Goal: Task Accomplishment & Management: Manage account settings

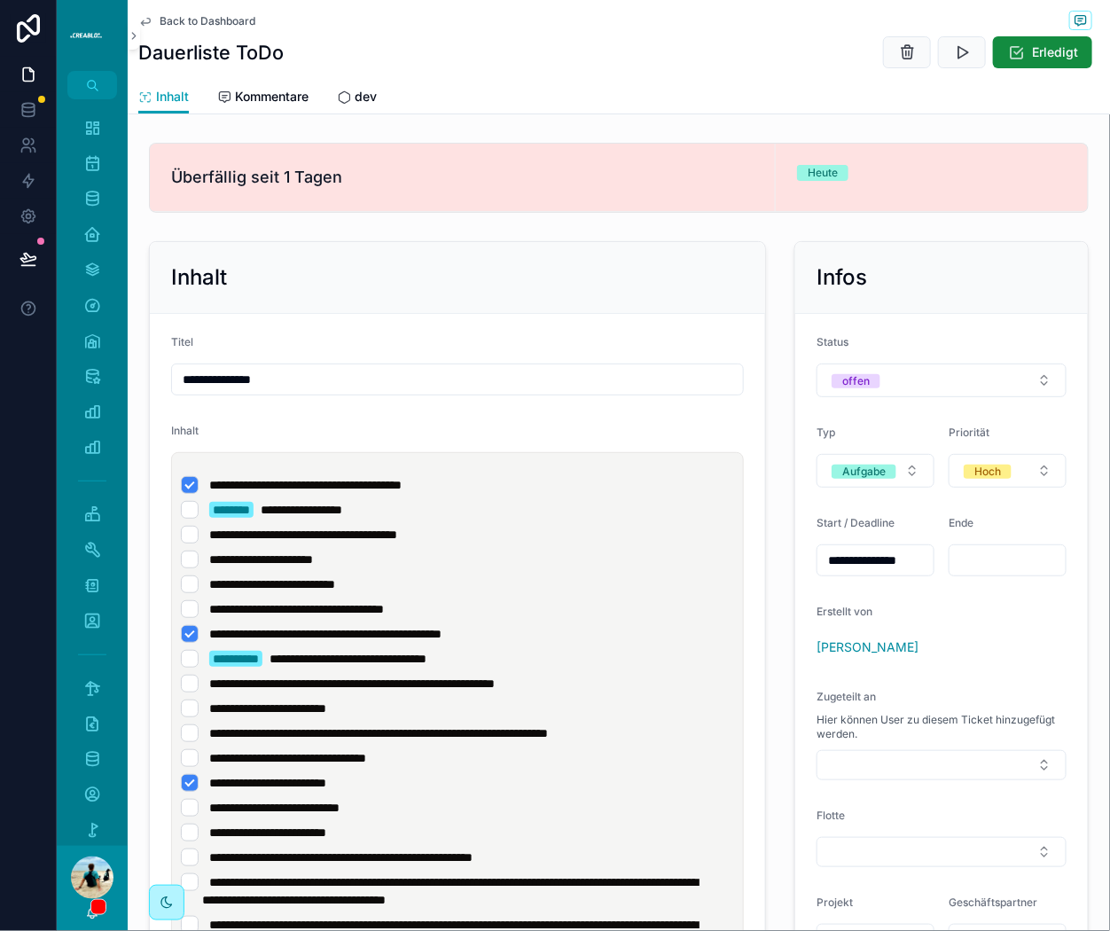
scroll to position [173, 0]
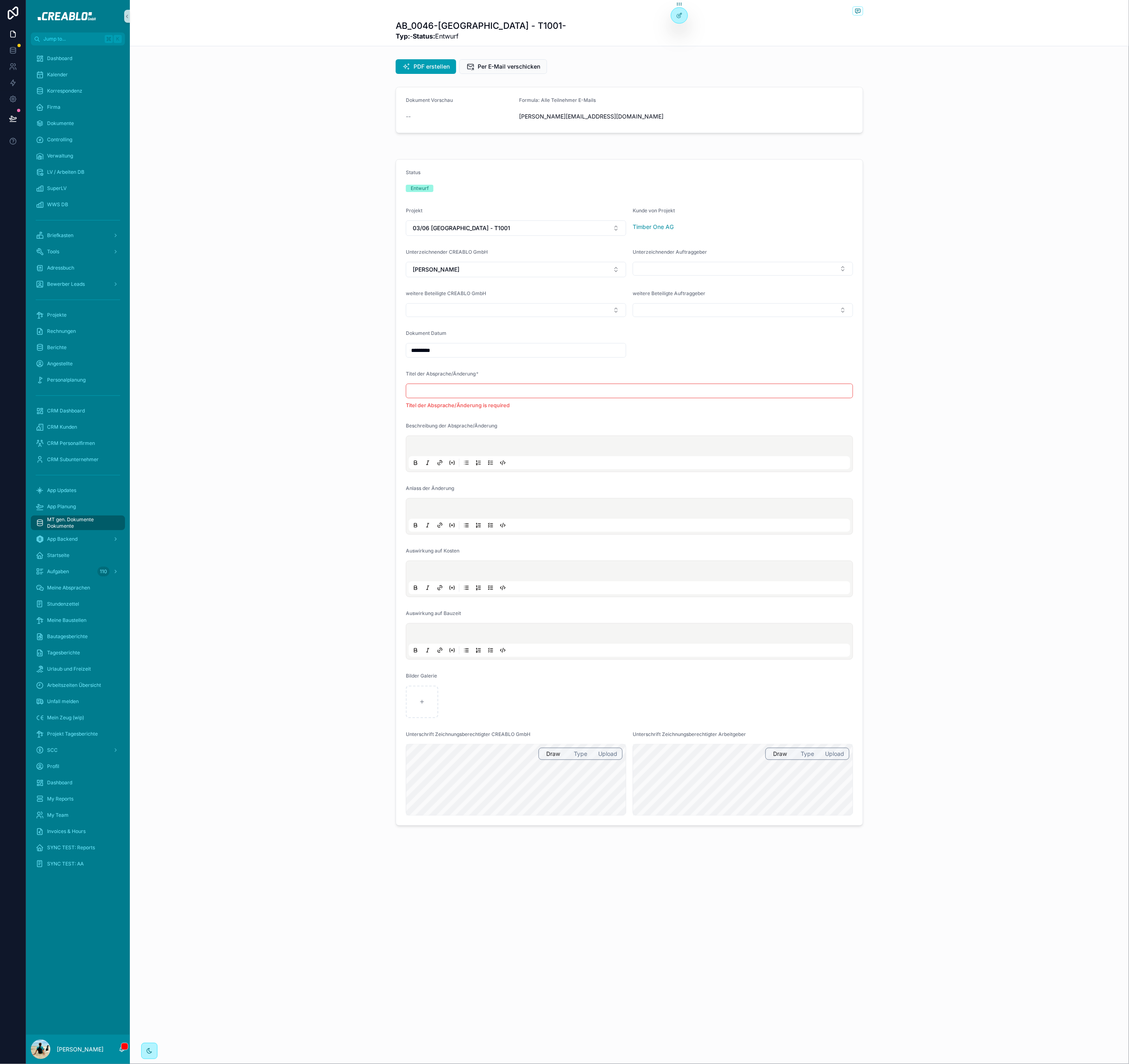
click at [257, 102] on div "Dokument Vorschau -- Formula: Alle Teilnehmer E-Mails [PERSON_NAME][EMAIL_ADDRE…" at bounding box center [630, 110] width 999 height 53
click at [289, 177] on div "Status Entwurf Projekt 03/06 Neustadt - T1001 Kunde von Projekt Timber One AG U…" at bounding box center [630, 492] width 999 height 673
click at [62, 51] on link "Dashboard" at bounding box center [78, 59] width 94 height 15
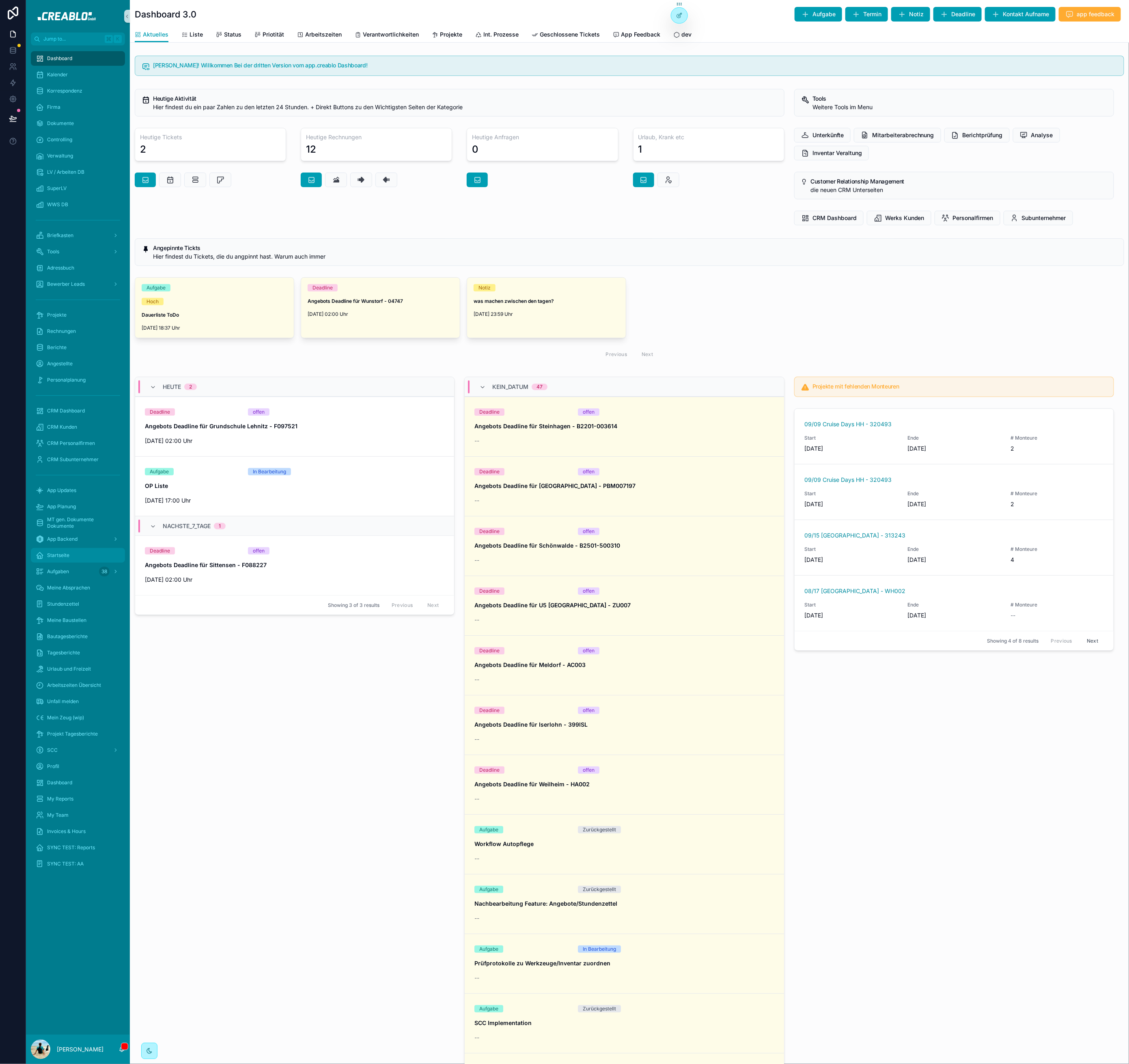
click at [70, 555] on div "Startseite" at bounding box center [78, 555] width 84 height 13
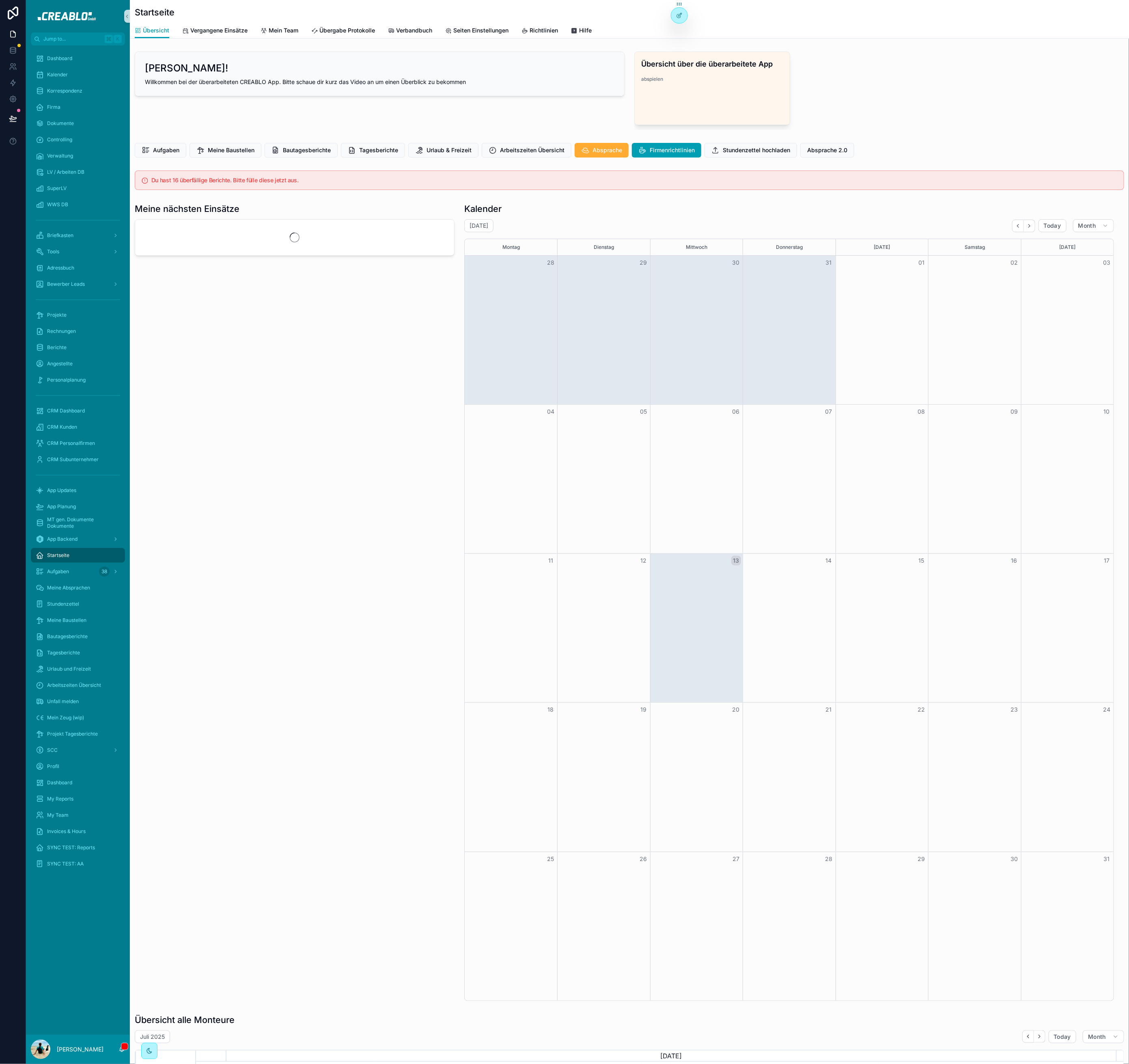
click at [904, 120] on div "Übersicht über die überarbeitete App abspielen" at bounding box center [879, 91] width 490 height 78
drag, startPoint x: 816, startPoint y: 150, endPoint x: 866, endPoint y: 126, distance: 55.5
click at [850, 136] on div "Moin Hannes! Willkommen bei der überarbeiteten CREABLO App. Bitte schaue dir ku…" at bounding box center [630, 878] width 999 height 1660
click at [816, 153] on span "Absprache 2.0" at bounding box center [828, 150] width 40 height 8
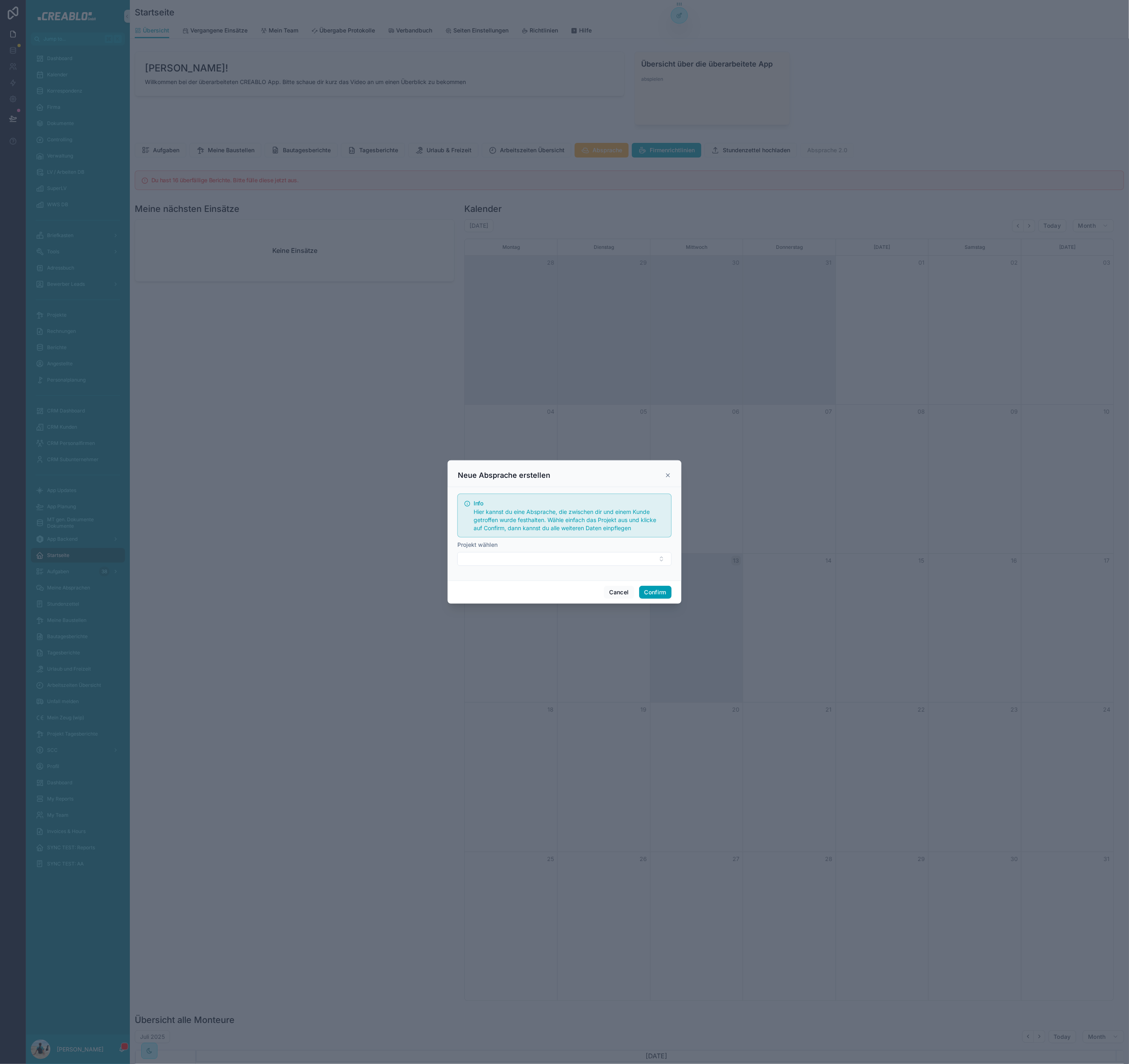
click at [523, 548] on div "Projekt wählen" at bounding box center [565, 545] width 214 height 8
click at [519, 554] on button "Select Button" at bounding box center [565, 559] width 214 height 14
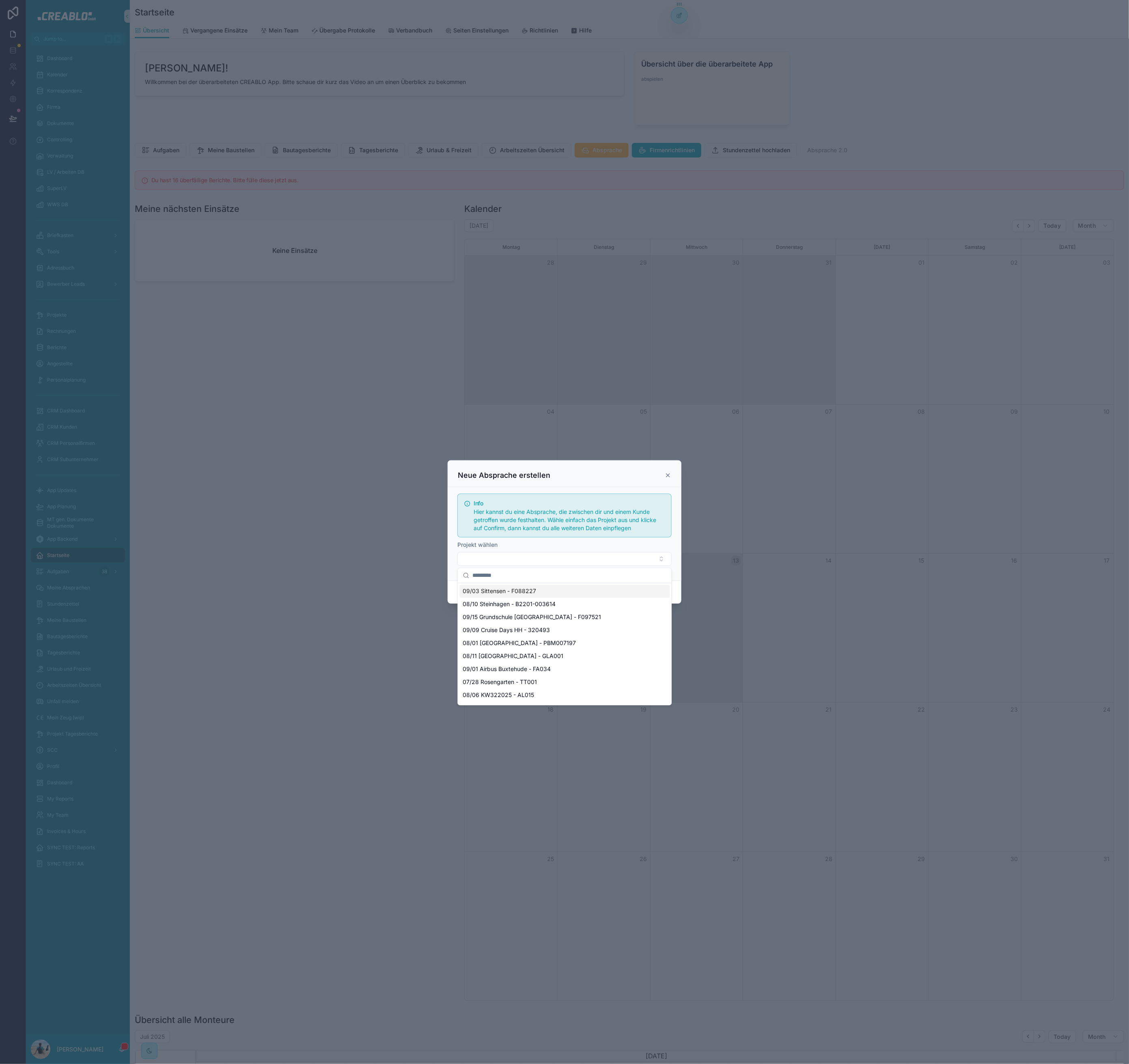
click at [549, 538] on form "Info Hier kannst du eine Absprache, die zwischen dir und einem Kunde getroffen …" at bounding box center [565, 532] width 214 height 84
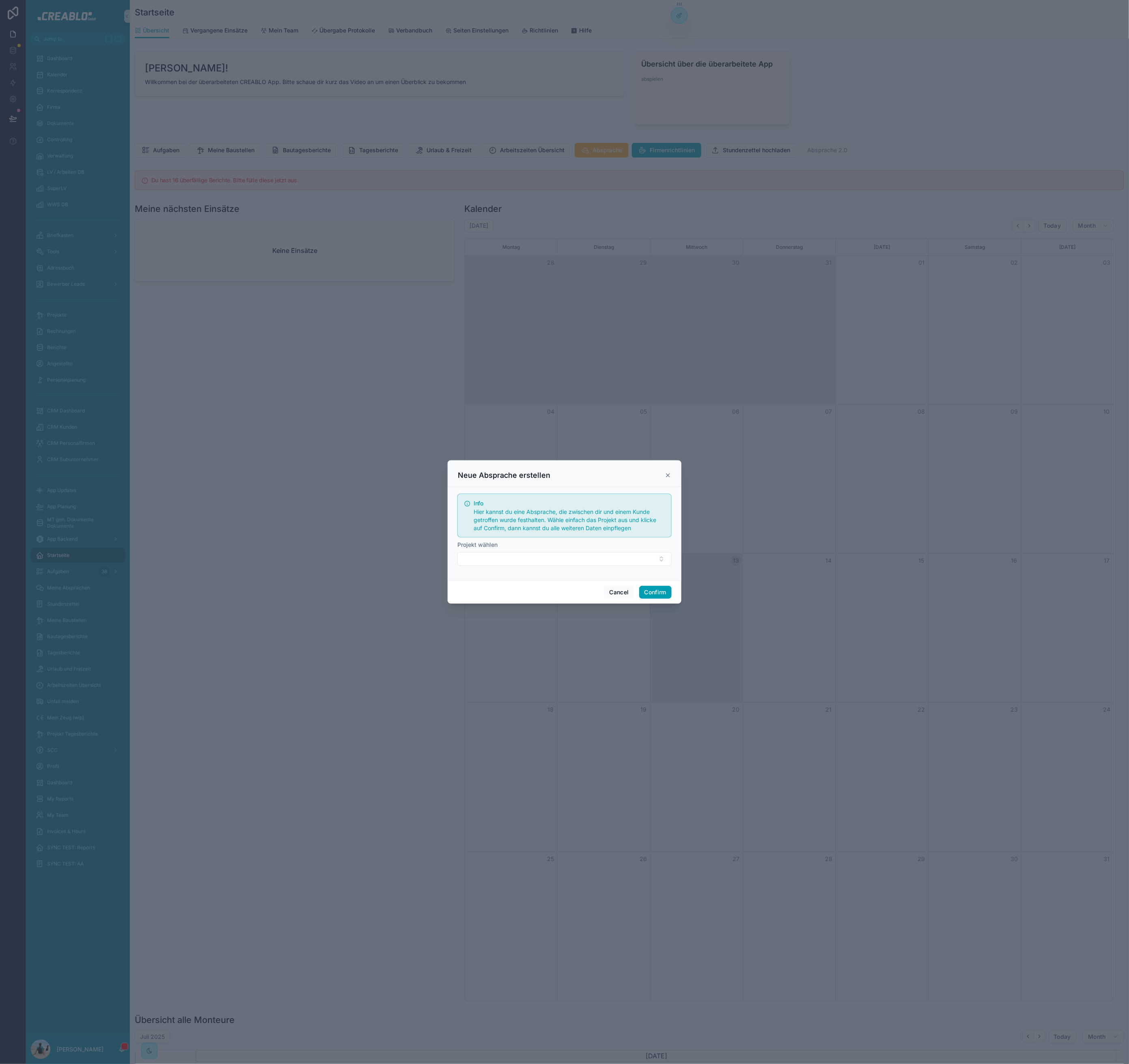
click at [667, 478] on icon at bounding box center [668, 475] width 6 height 6
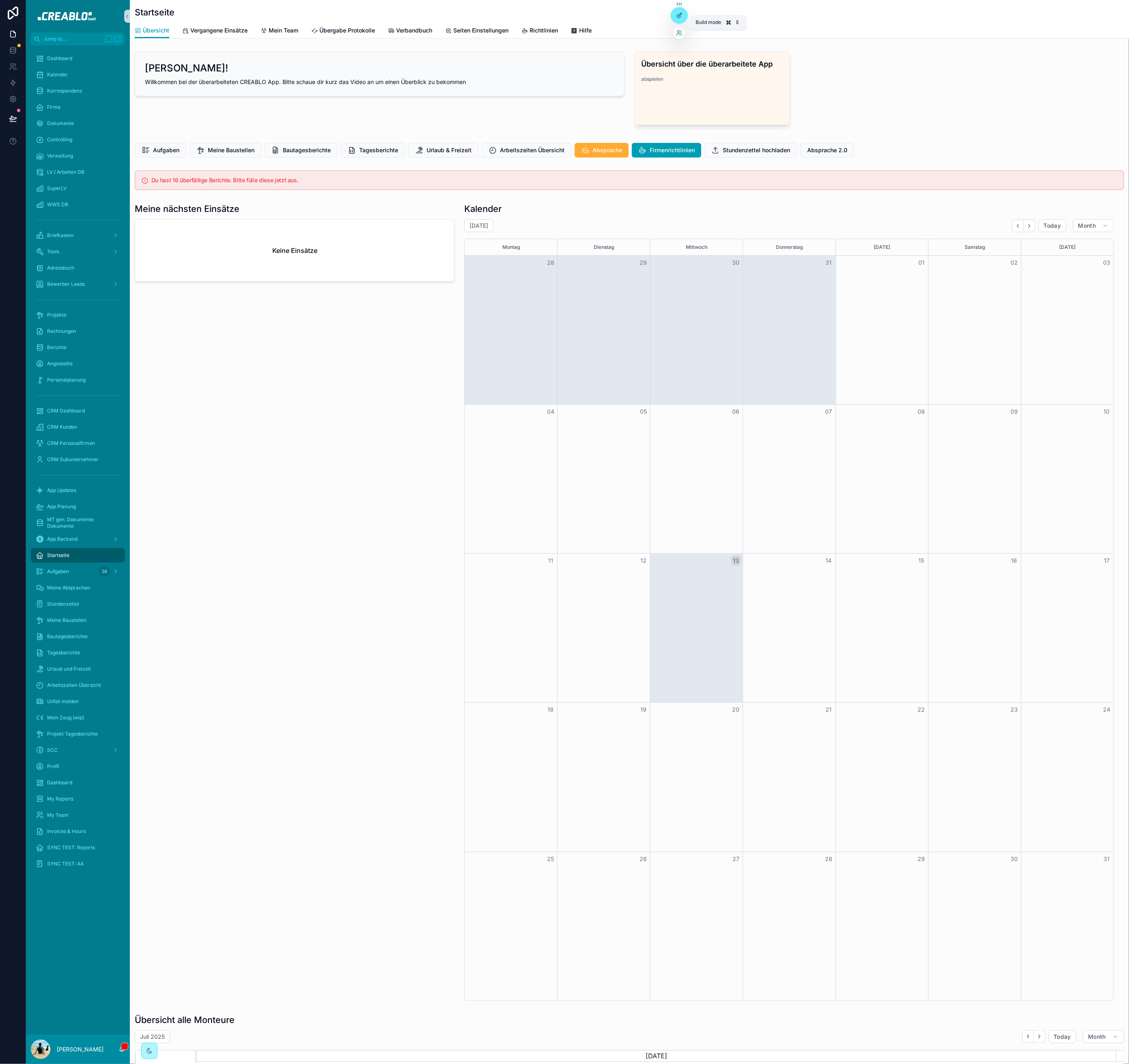
click at [674, 15] on div at bounding box center [679, 16] width 16 height 16
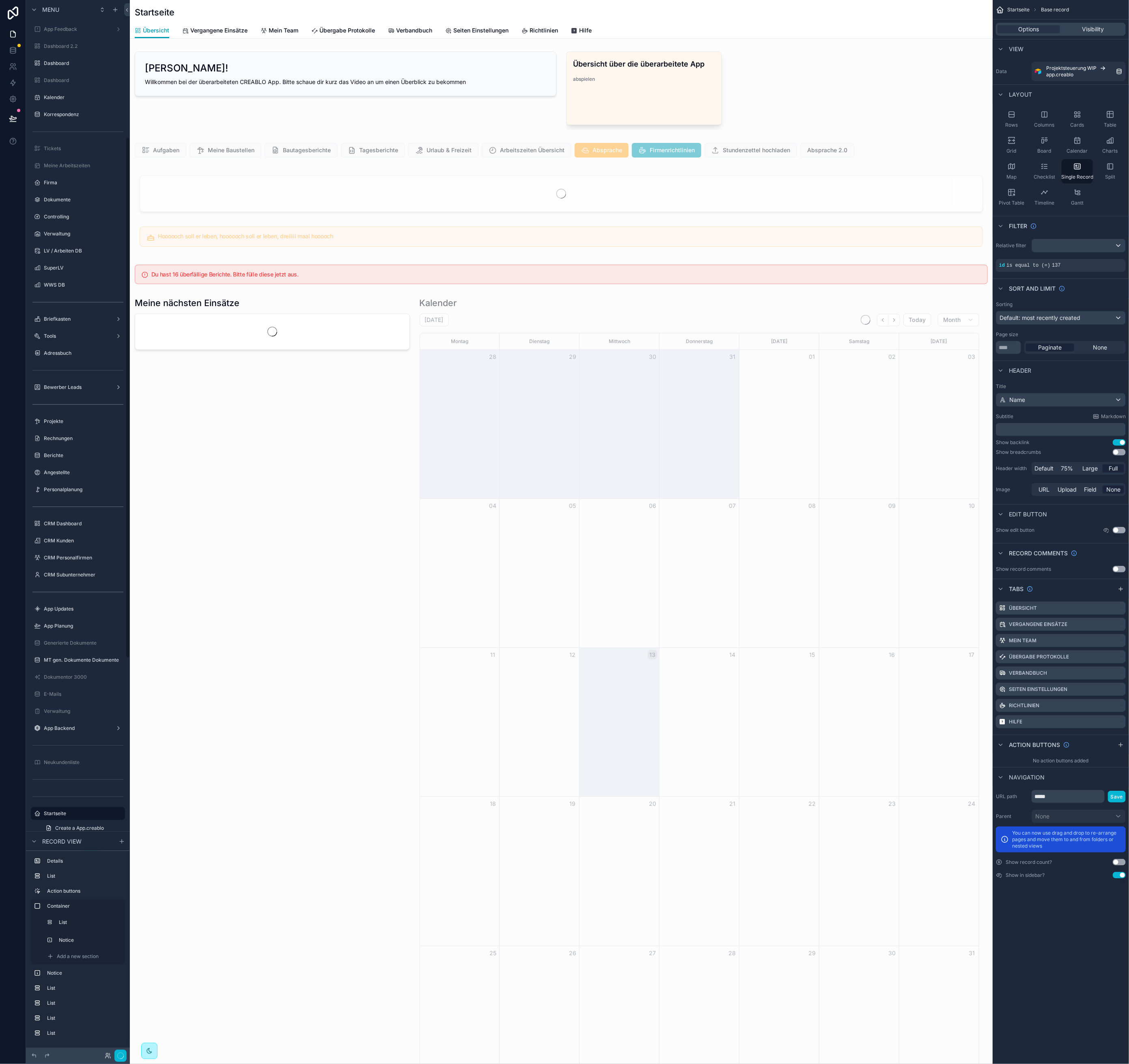
scroll to position [0, 784]
click at [900, 153] on div "scrollable content" at bounding box center [562, 150] width 863 height 21
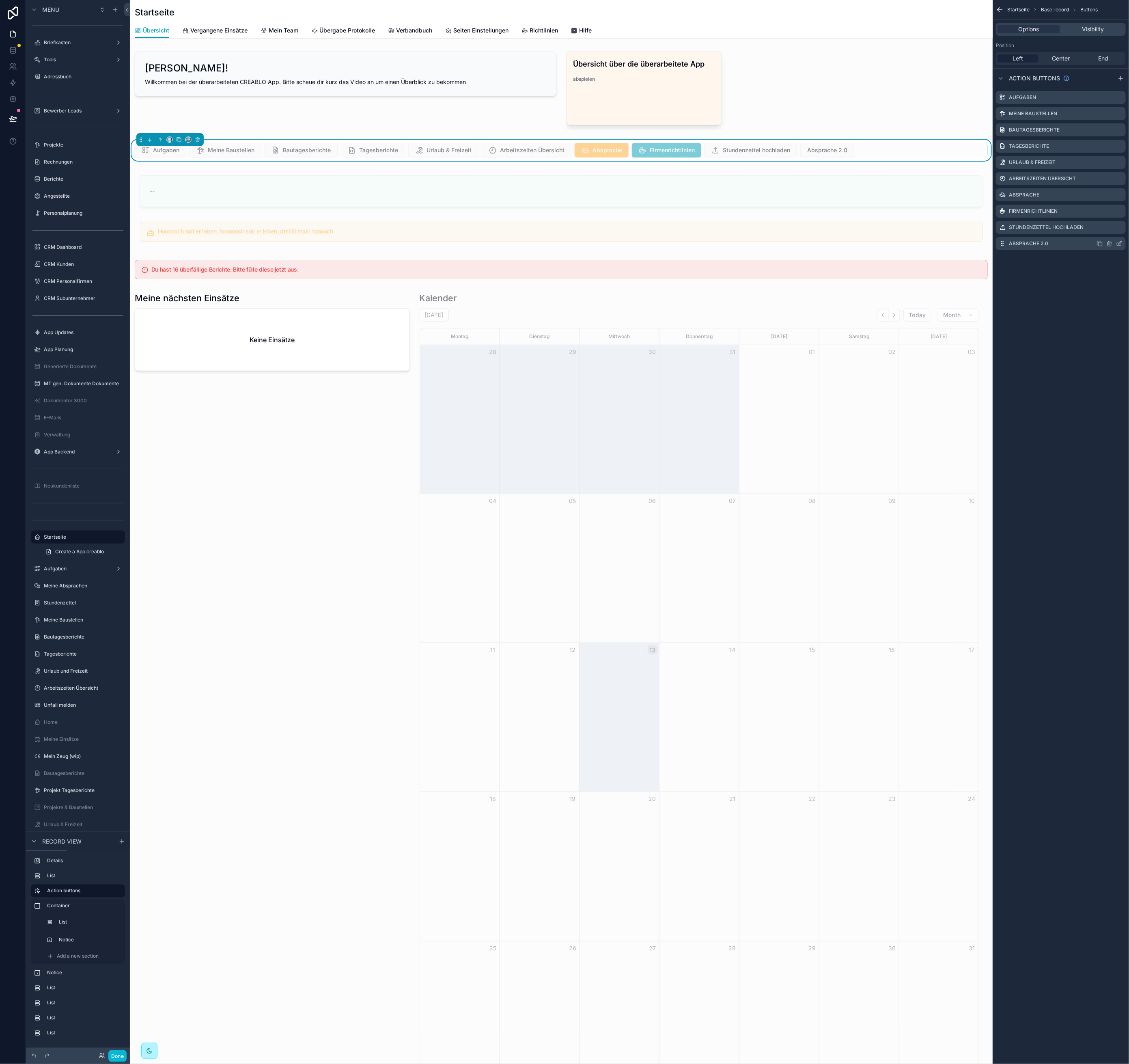
click at [1081, 243] on icon "scrollable content" at bounding box center [1119, 244] width 6 height 6
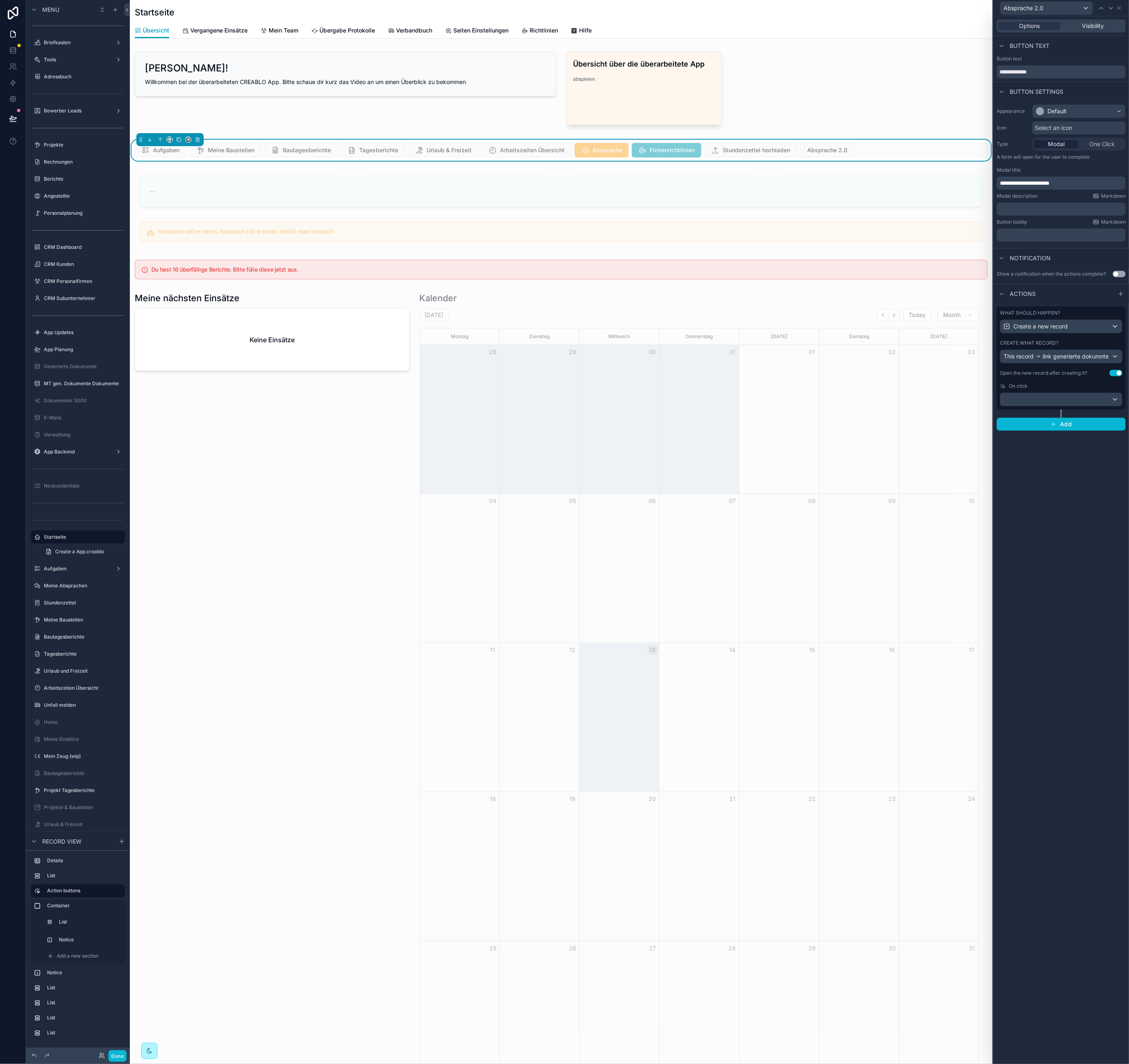
click at [1081, 21] on div "Options Visibility" at bounding box center [1061, 26] width 129 height 13
click at [1081, 23] on span "Visibility" at bounding box center [1093, 26] width 22 height 8
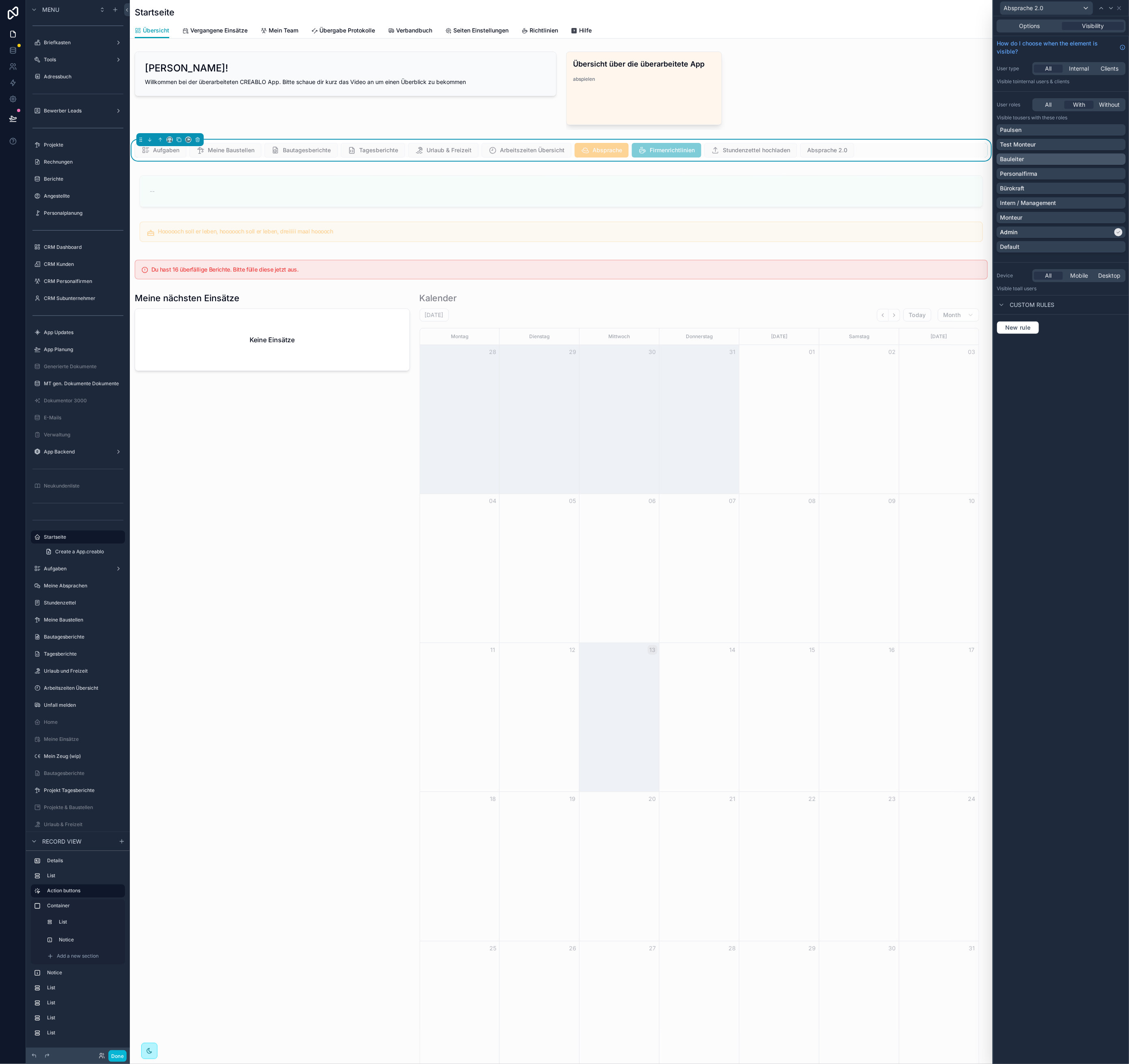
click at [1034, 158] on div "Bauleiter" at bounding box center [1062, 159] width 123 height 8
click at [1081, 9] on icon at bounding box center [1119, 8] width 3 height 3
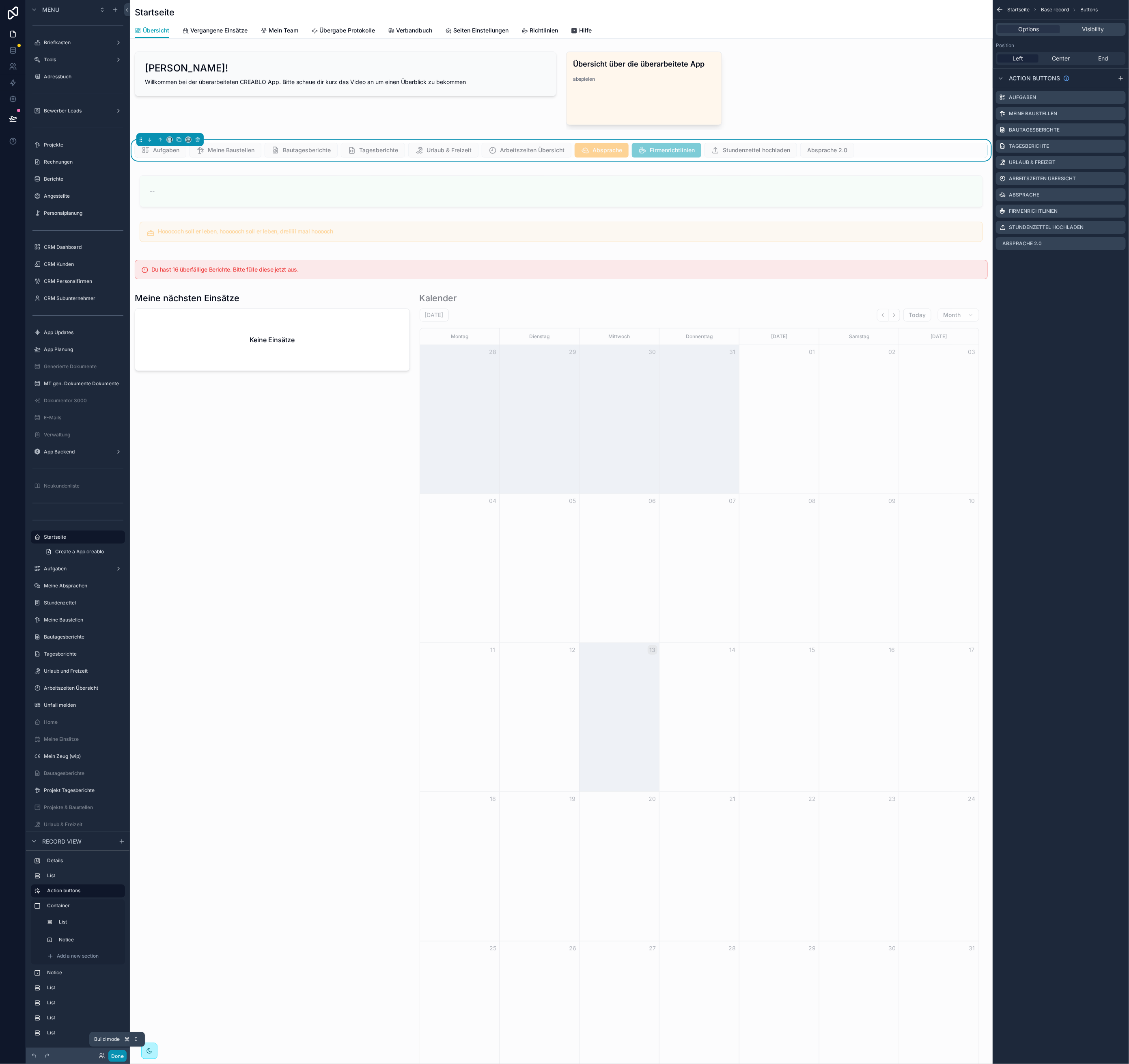
click at [114, 1054] on button "Done" at bounding box center [118, 1056] width 18 height 12
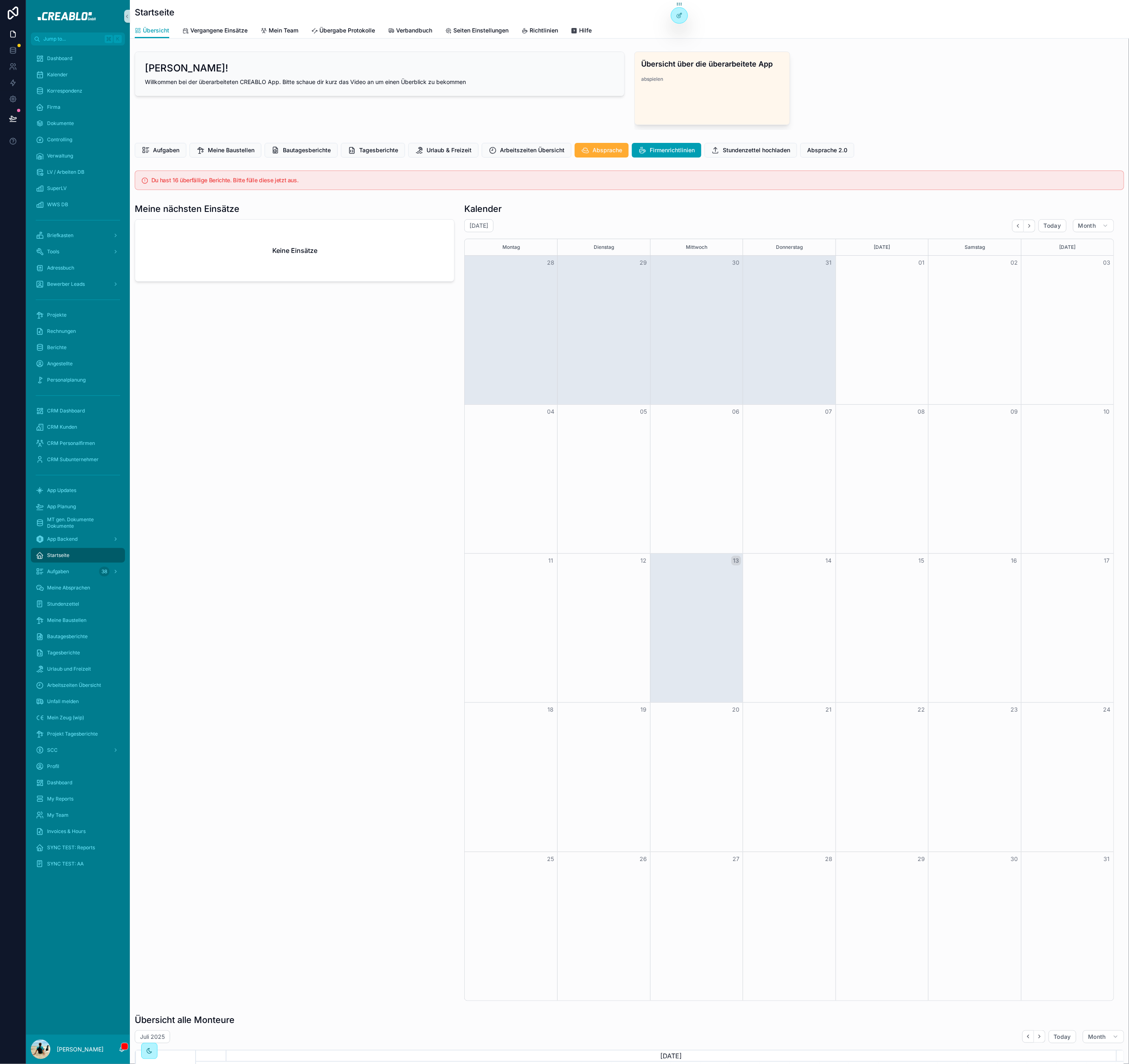
scroll to position [0, 920]
click at [679, 30] on icon at bounding box center [678, 31] width 2 height 2
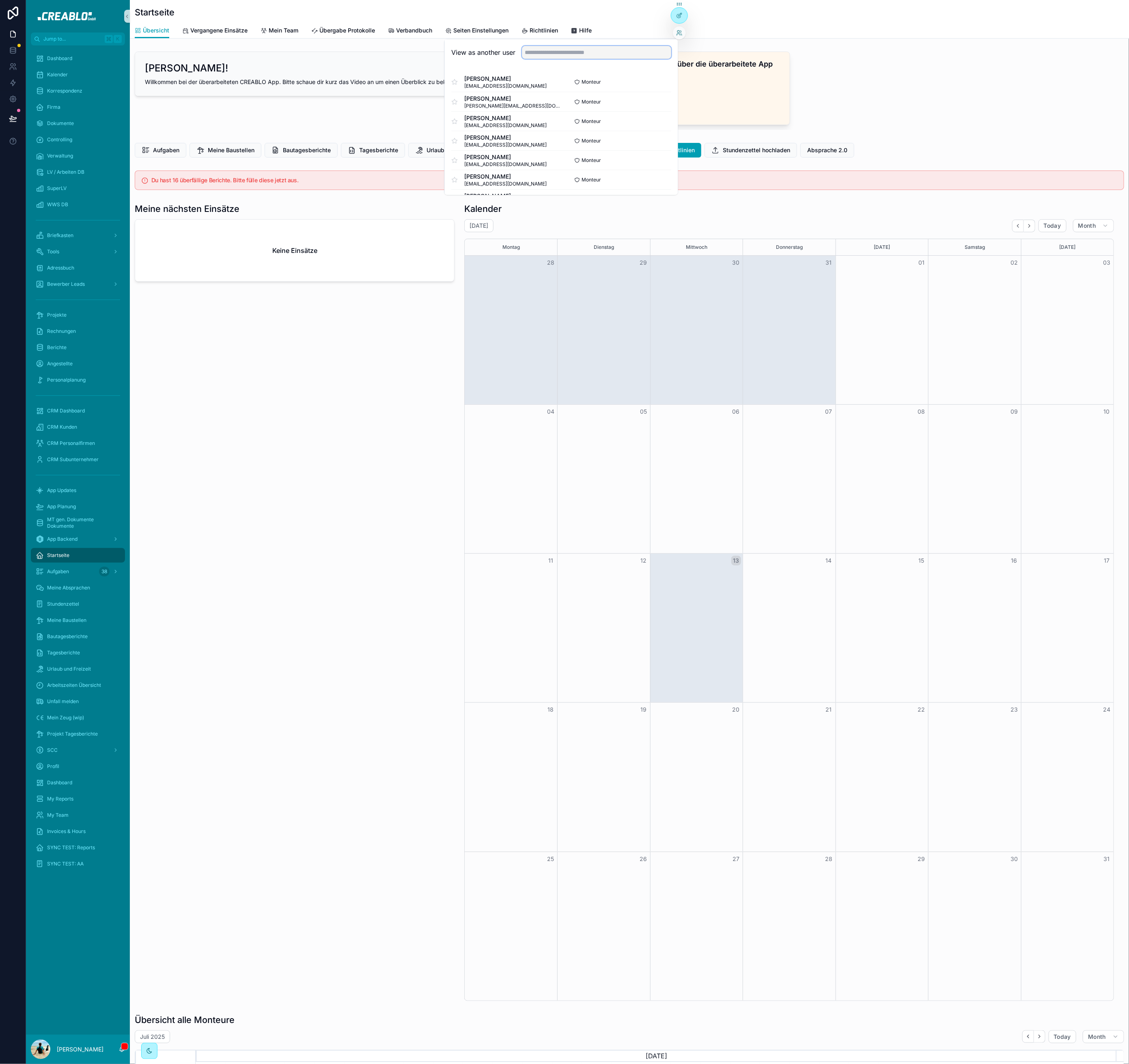
click at [594, 55] on input "text" at bounding box center [597, 52] width 149 height 13
type input "***"
click at [661, 84] on button "Select" at bounding box center [661, 82] width 21 height 12
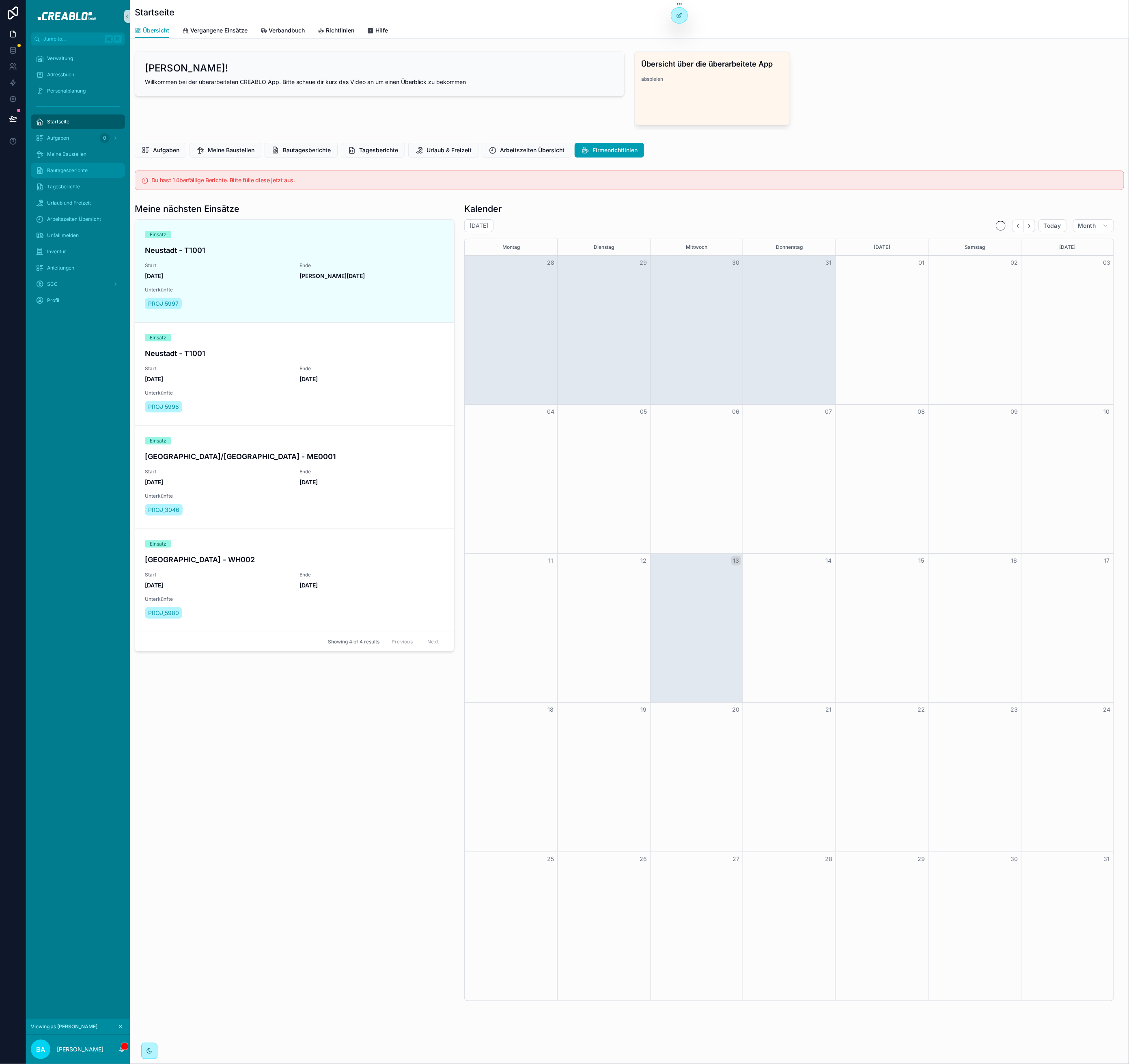
click at [82, 171] on span "Bautagesberichte" at bounding box center [67, 170] width 41 height 6
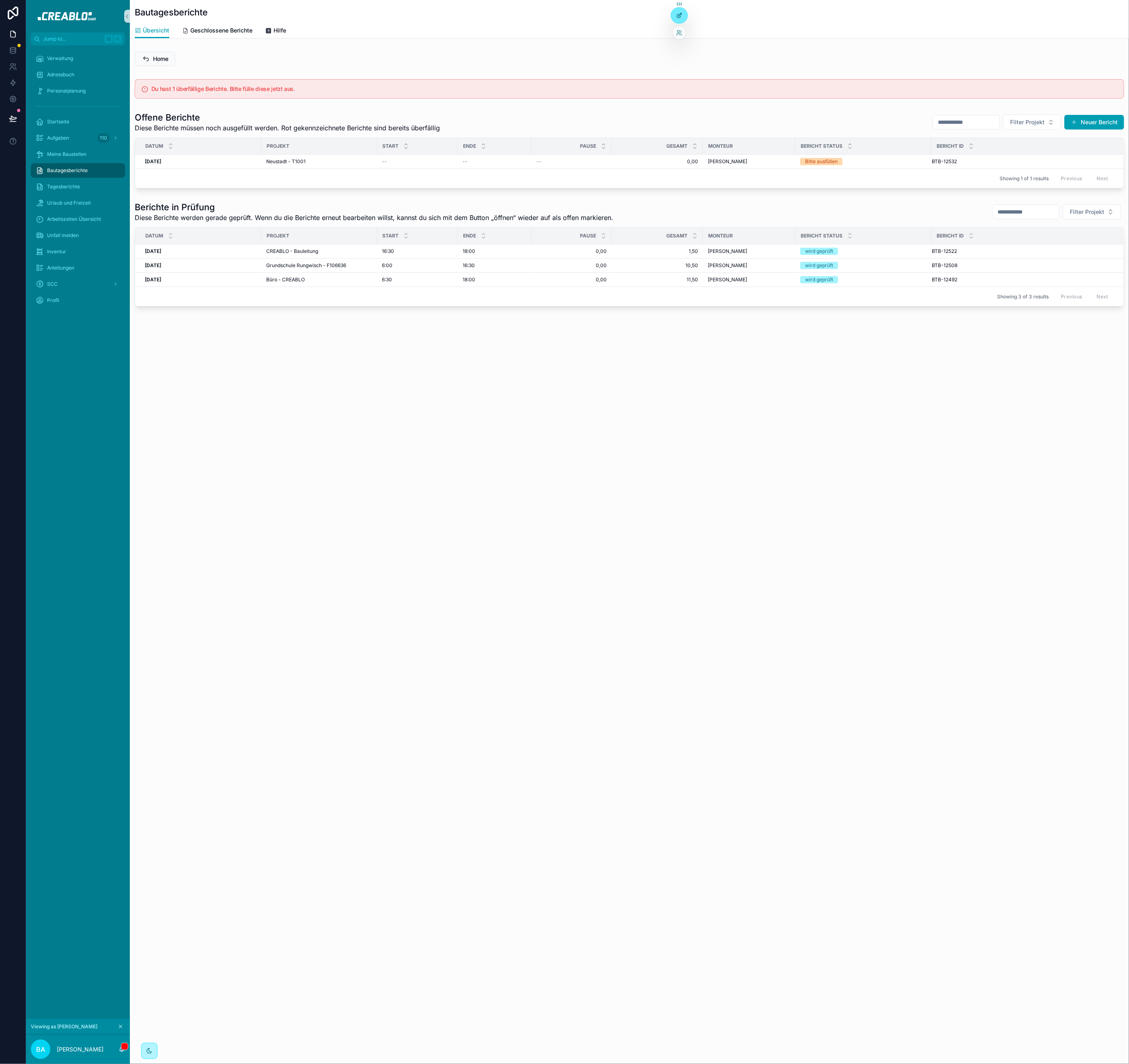
click at [683, 14] on div at bounding box center [679, 16] width 16 height 16
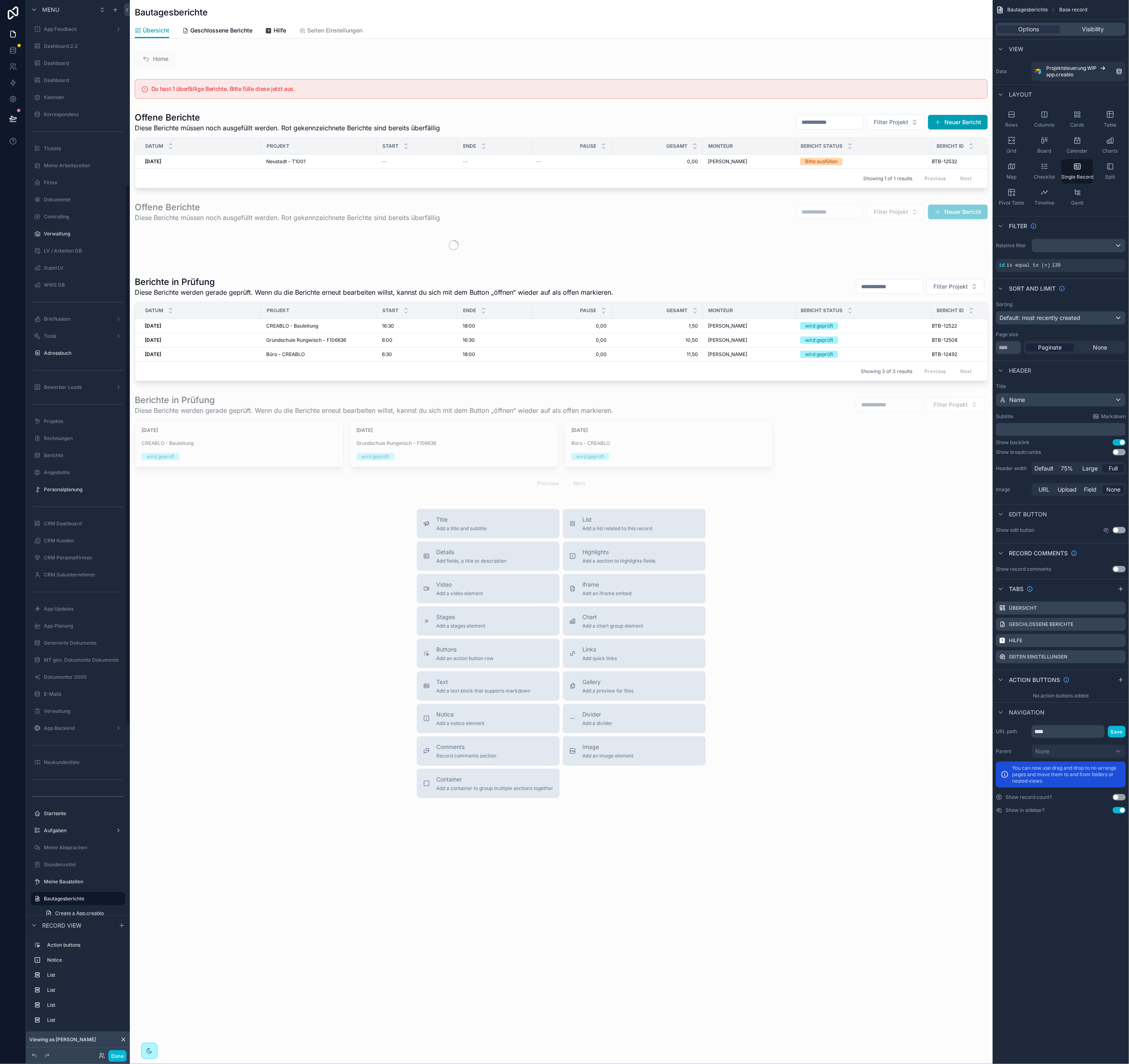
scroll to position [362, 0]
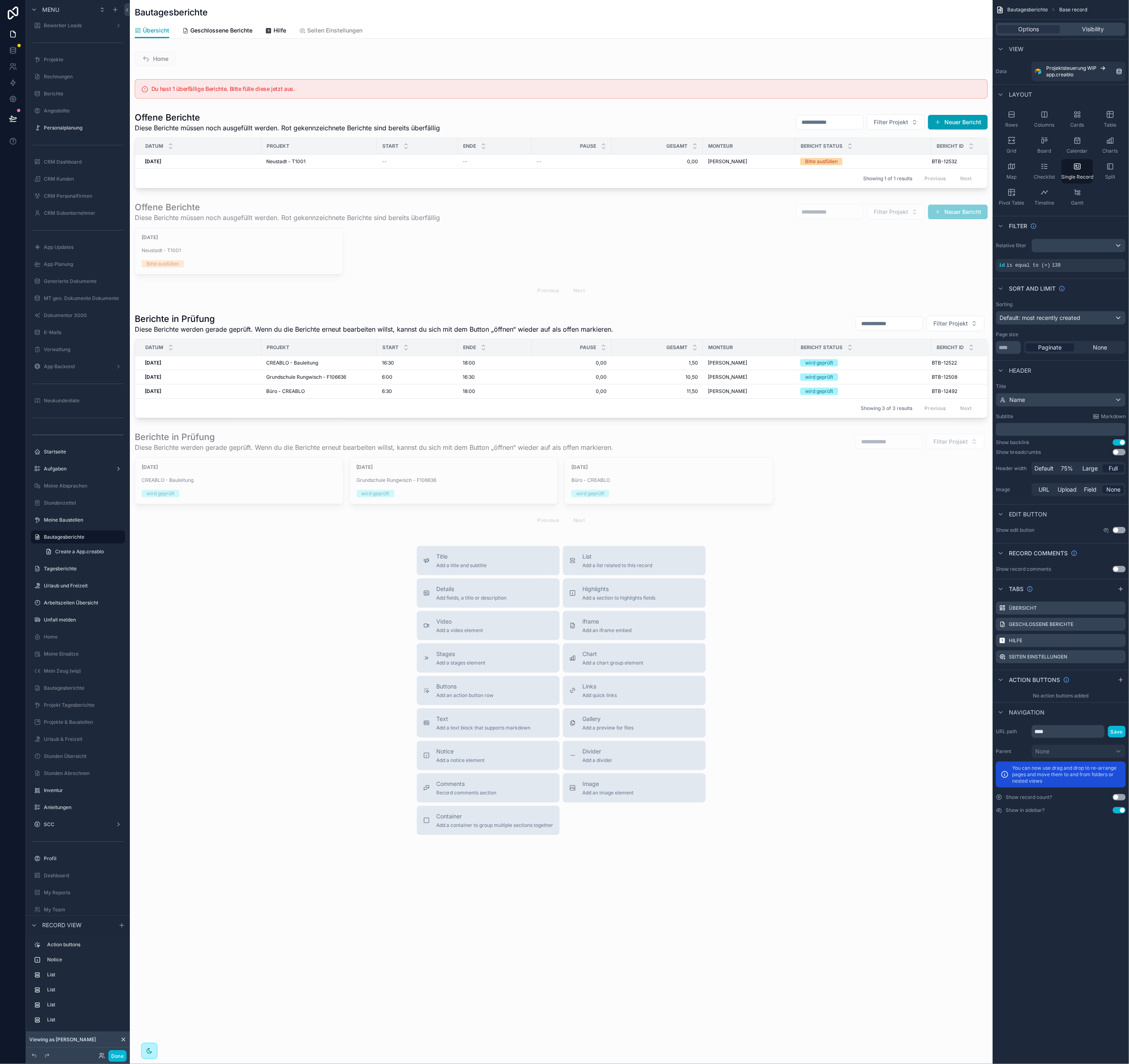
click at [272, 62] on div "scrollable content" at bounding box center [562, 450] width 863 height 900
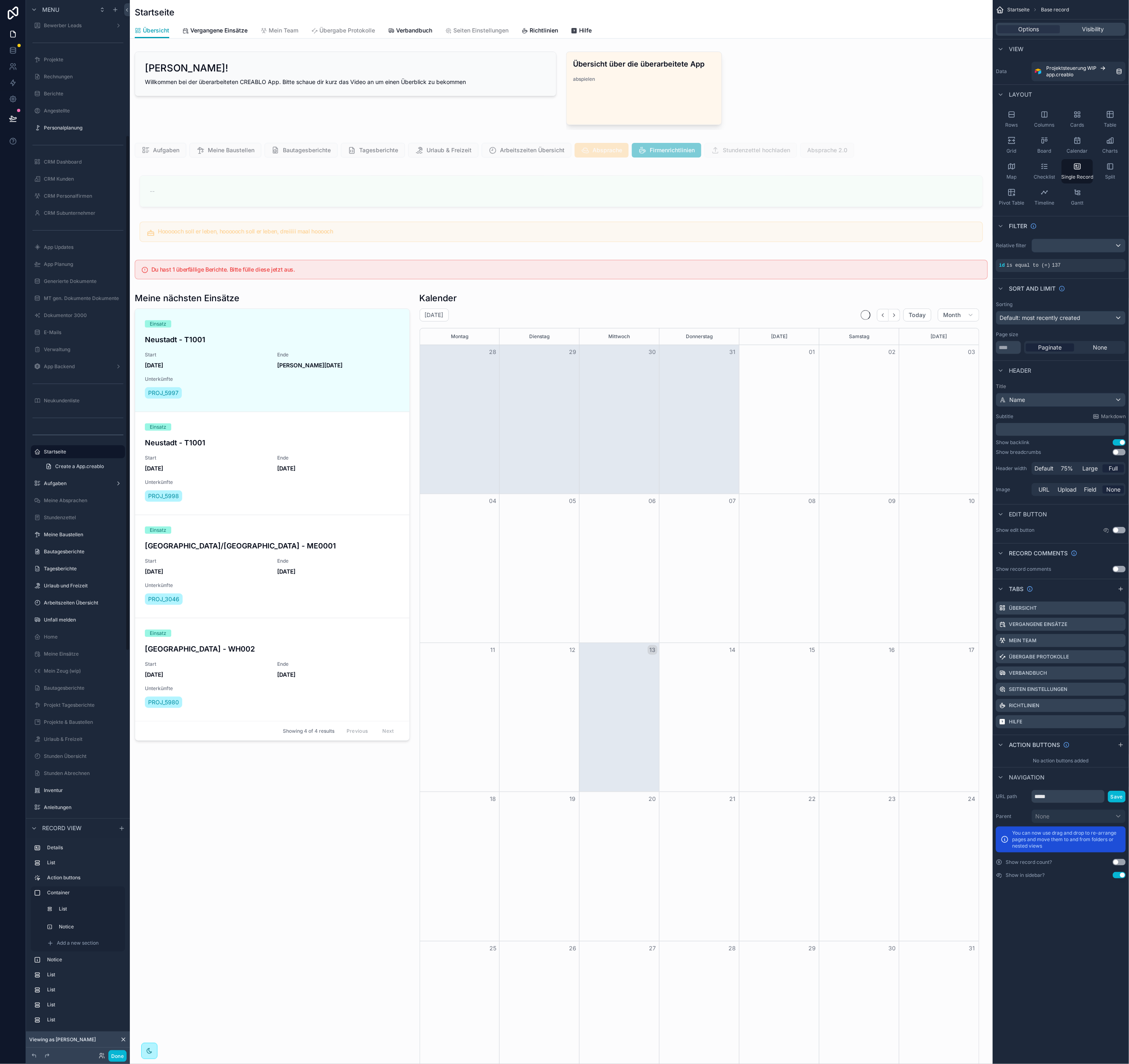
scroll to position [276, 0]
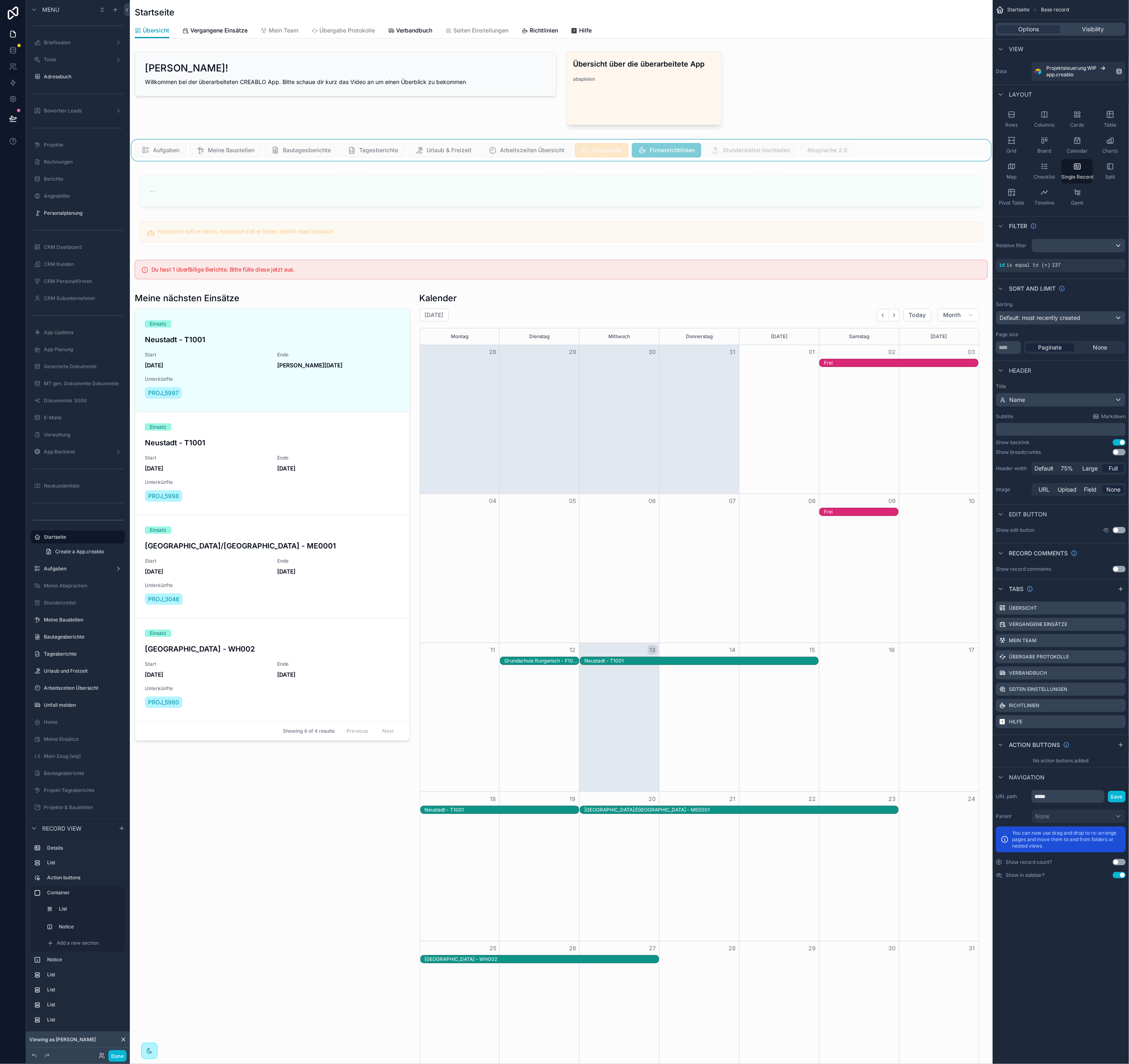
scroll to position [0, 784]
click at [910, 147] on div "scrollable content" at bounding box center [562, 150] width 863 height 21
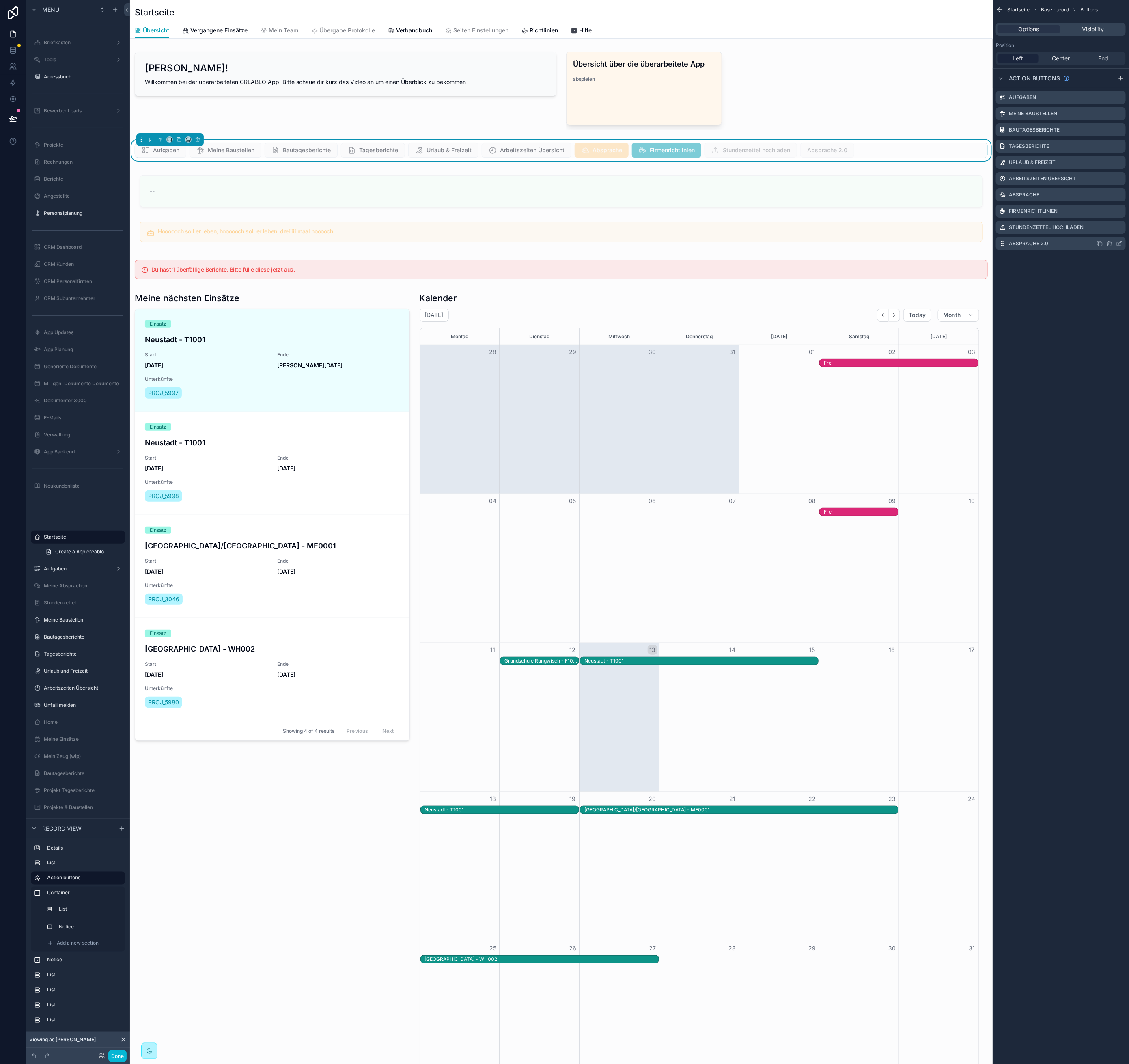
click at [1120, 244] on icon "scrollable content" at bounding box center [1120, 242] width 3 height 3
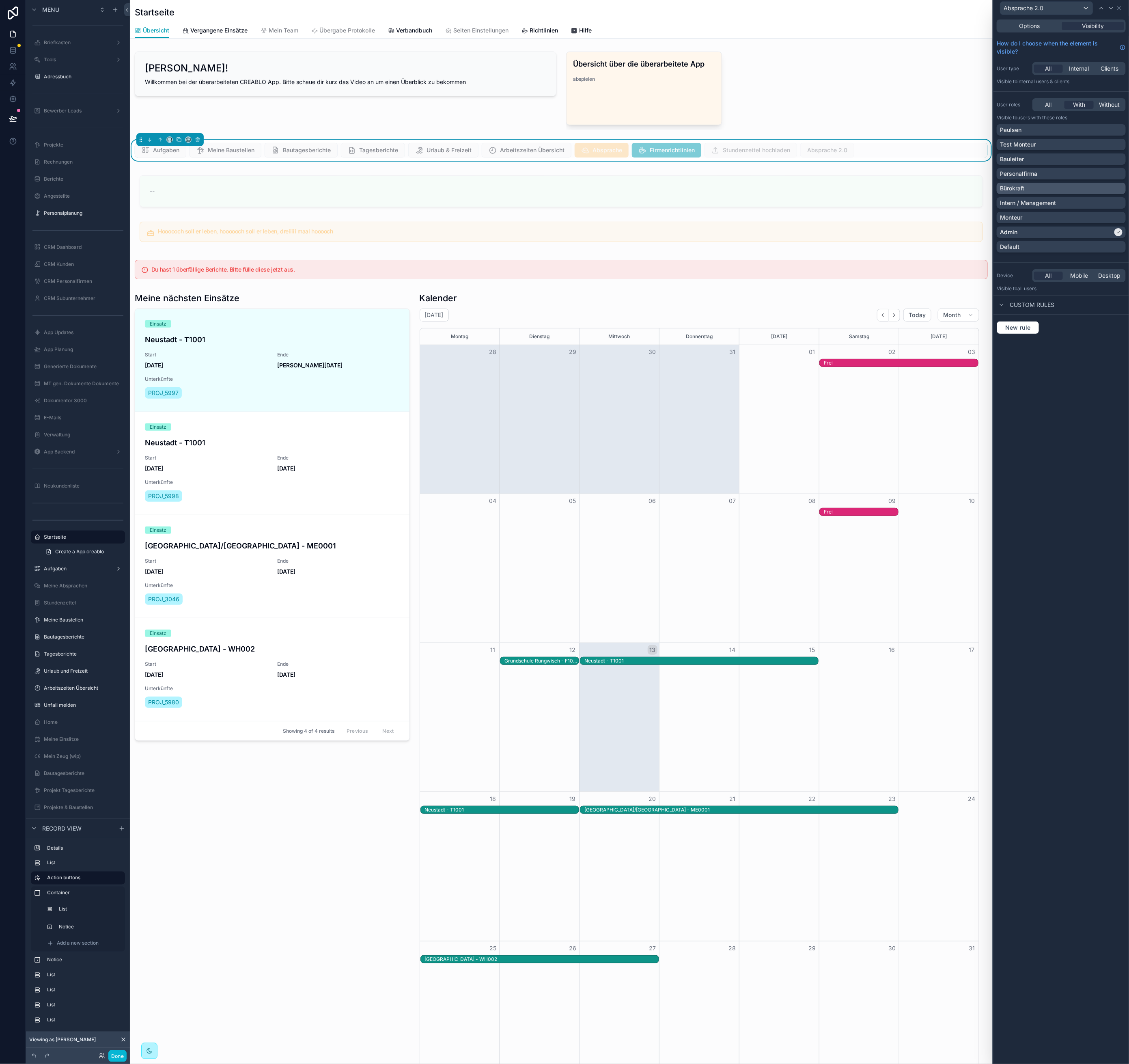
click at [1084, 187] on div "Bürokraft" at bounding box center [1062, 188] width 123 height 8
click at [120, 1058] on button "Done" at bounding box center [118, 1056] width 18 height 12
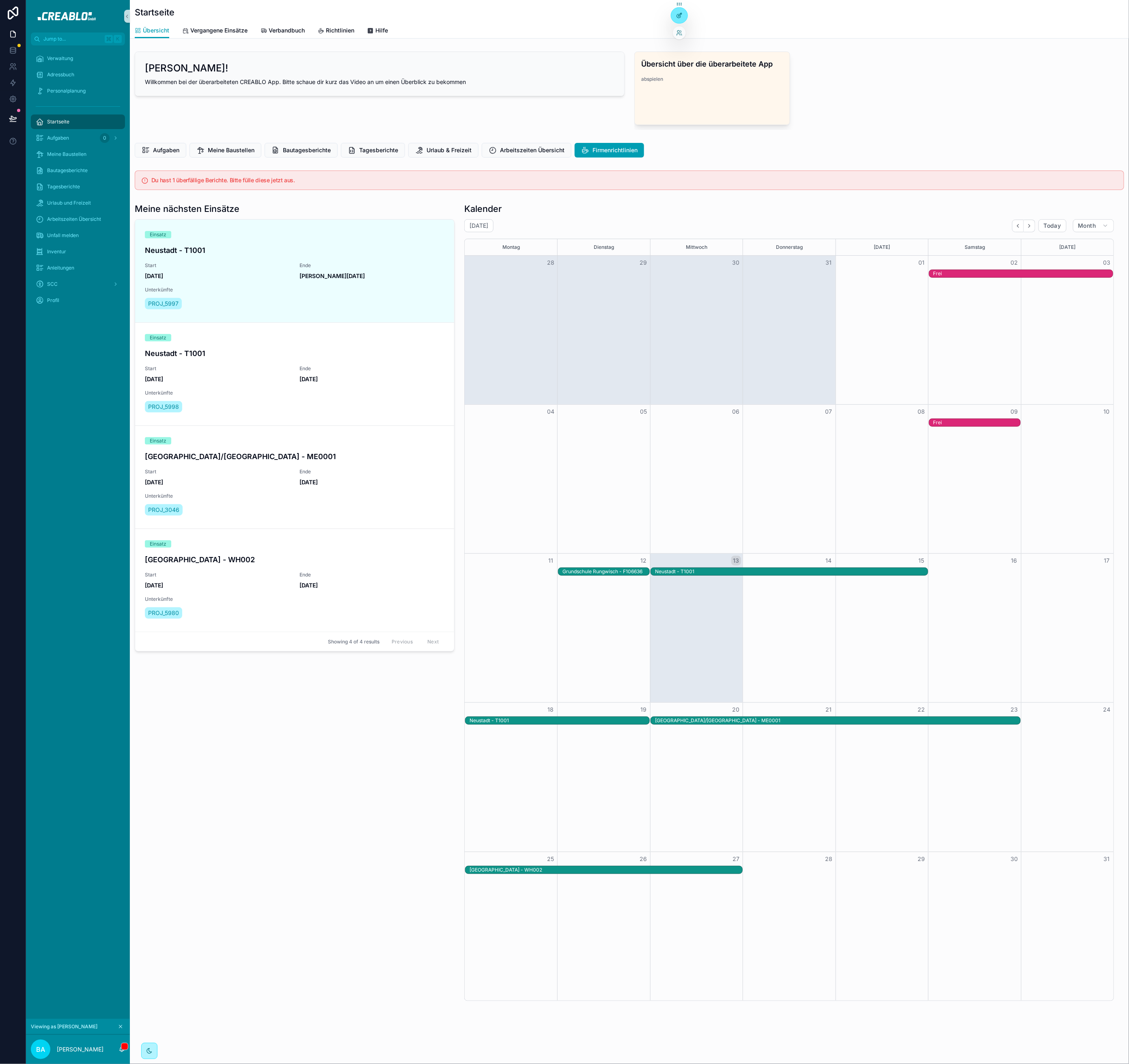
click at [679, 17] on icon at bounding box center [679, 16] width 6 height 6
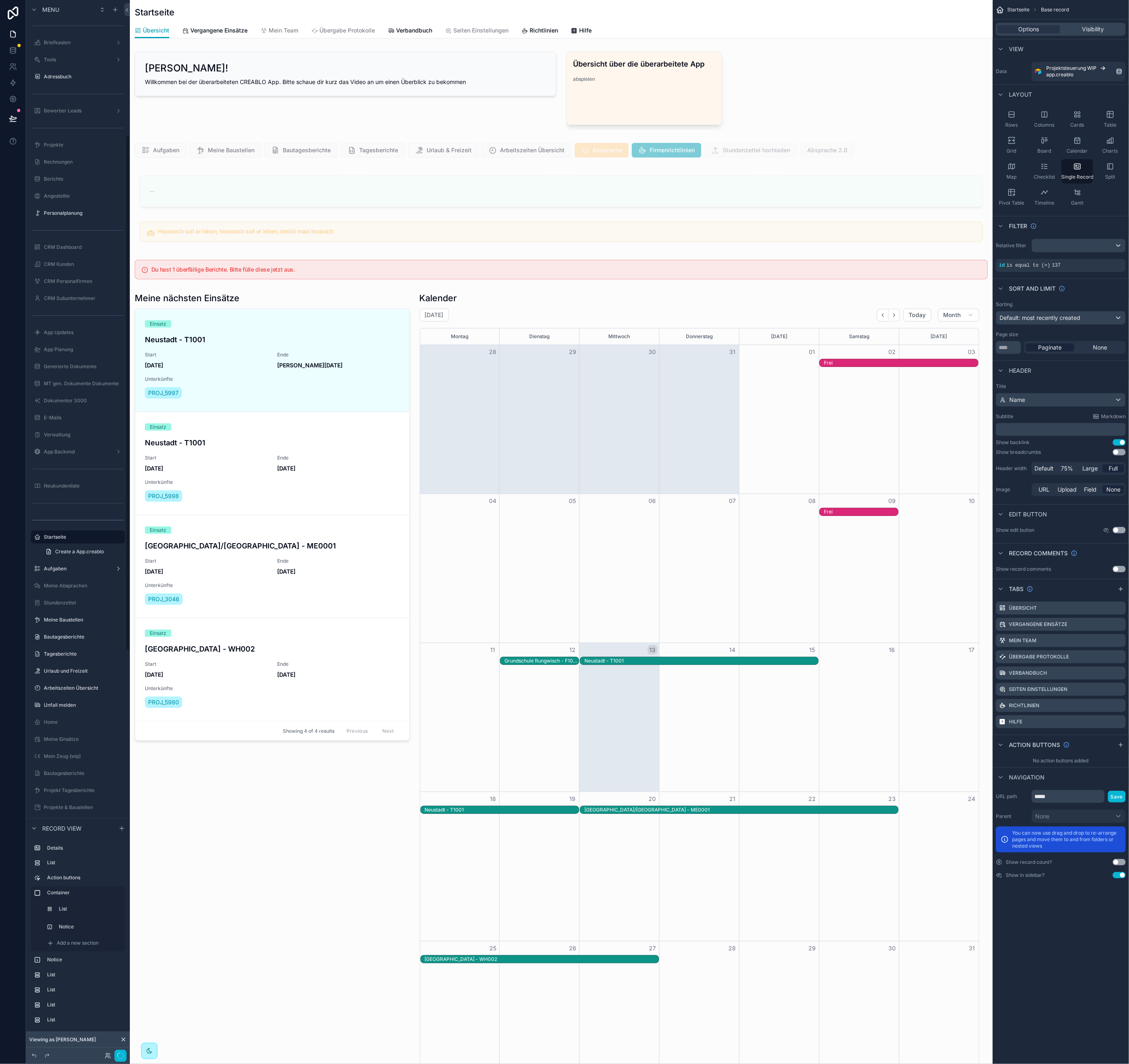
click at [905, 151] on div "scrollable content" at bounding box center [562, 150] width 863 height 21
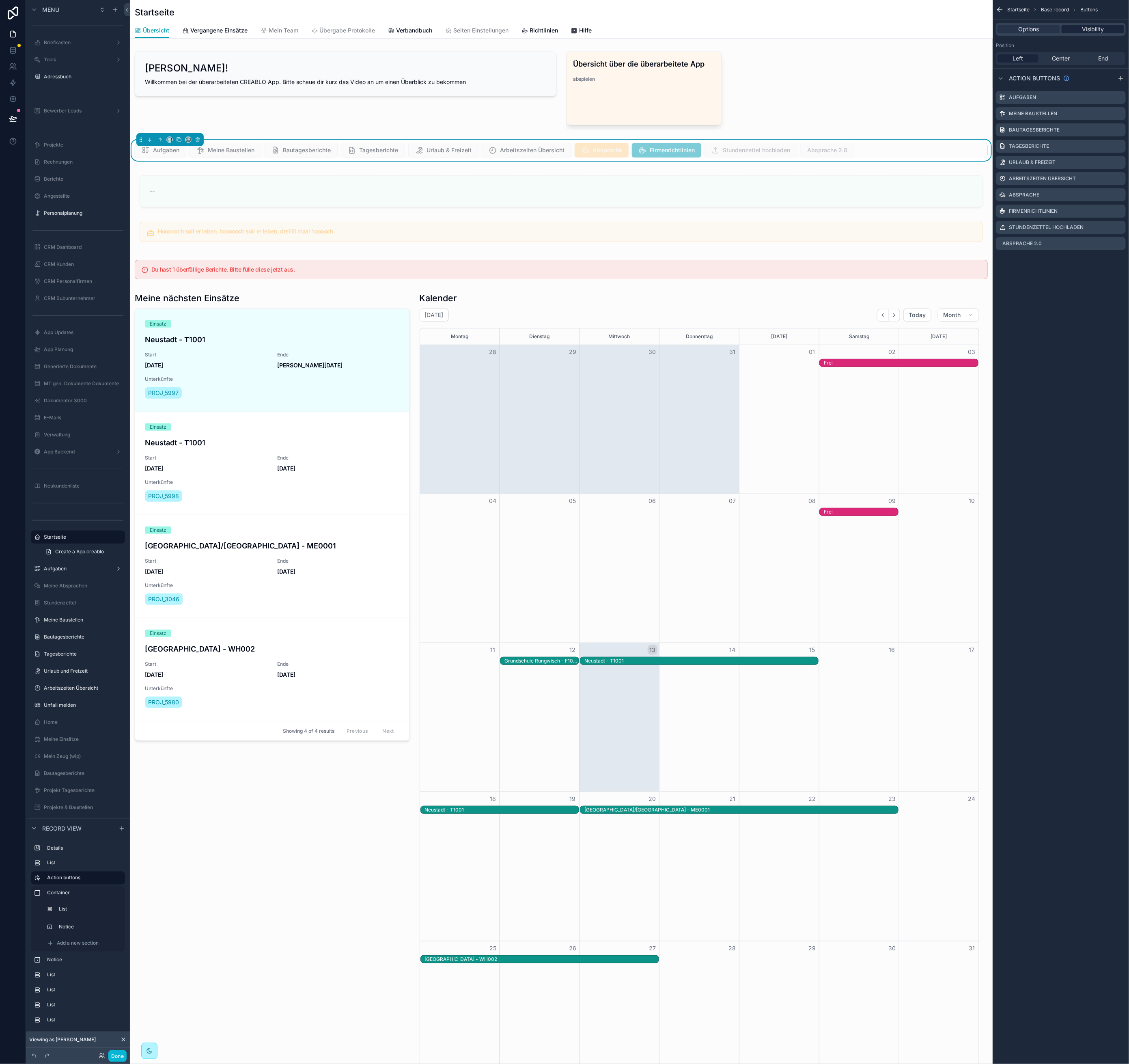
click at [1100, 29] on span "Visibility" at bounding box center [1093, 29] width 22 height 8
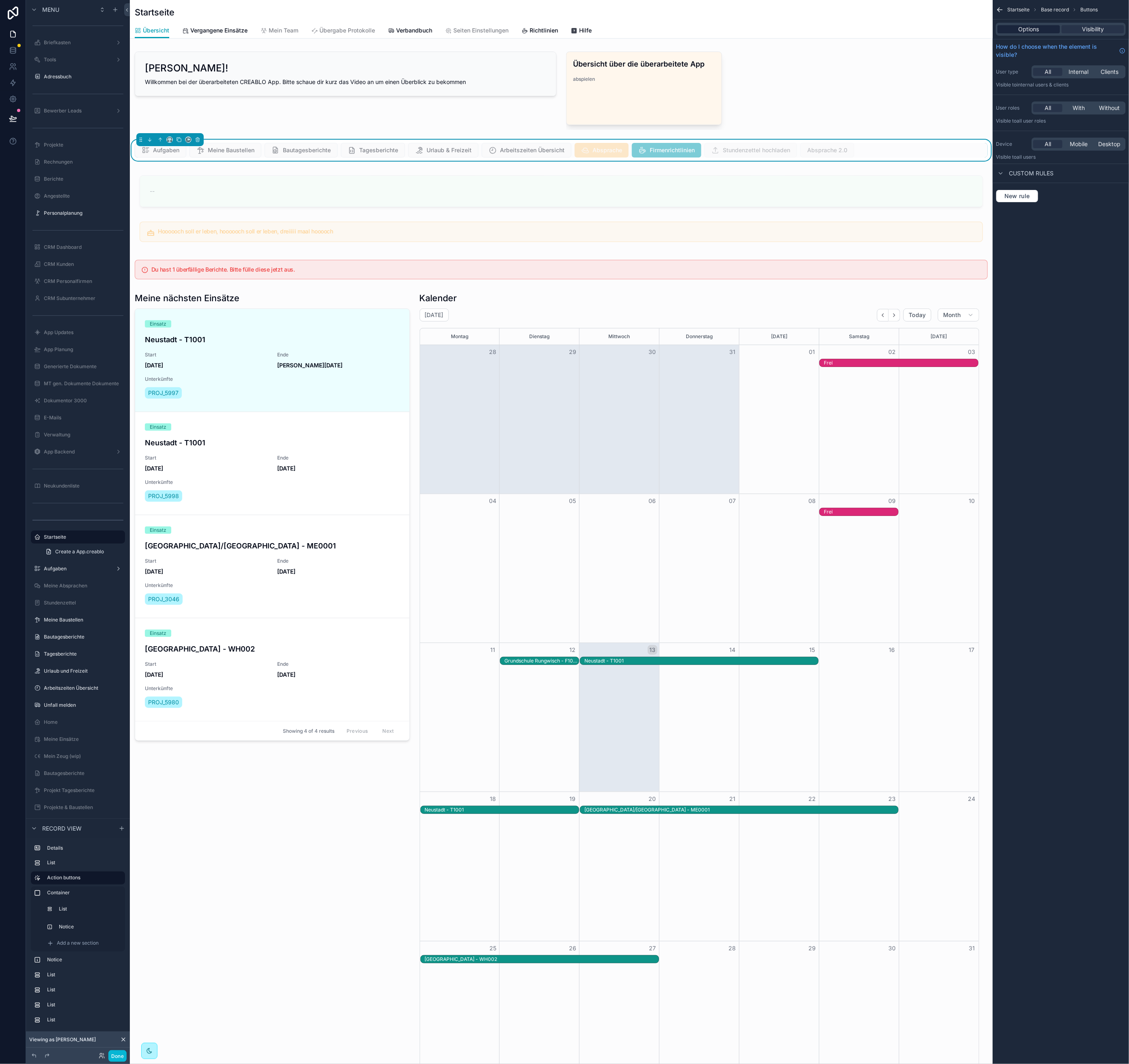
click at [1050, 27] on div "Options" at bounding box center [1029, 29] width 62 height 8
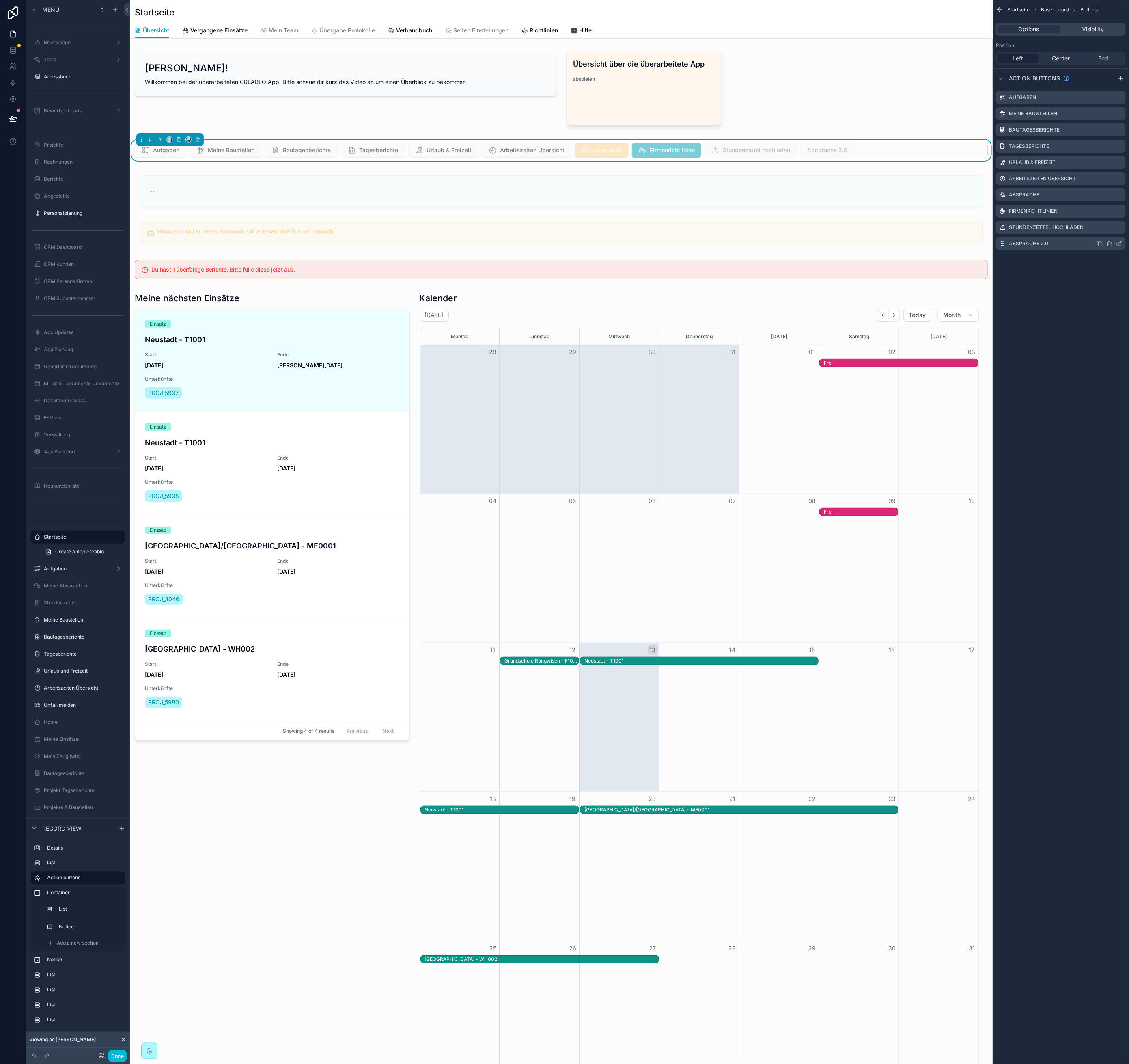
click at [1122, 241] on icon "scrollable content" at bounding box center [1119, 244] width 6 height 6
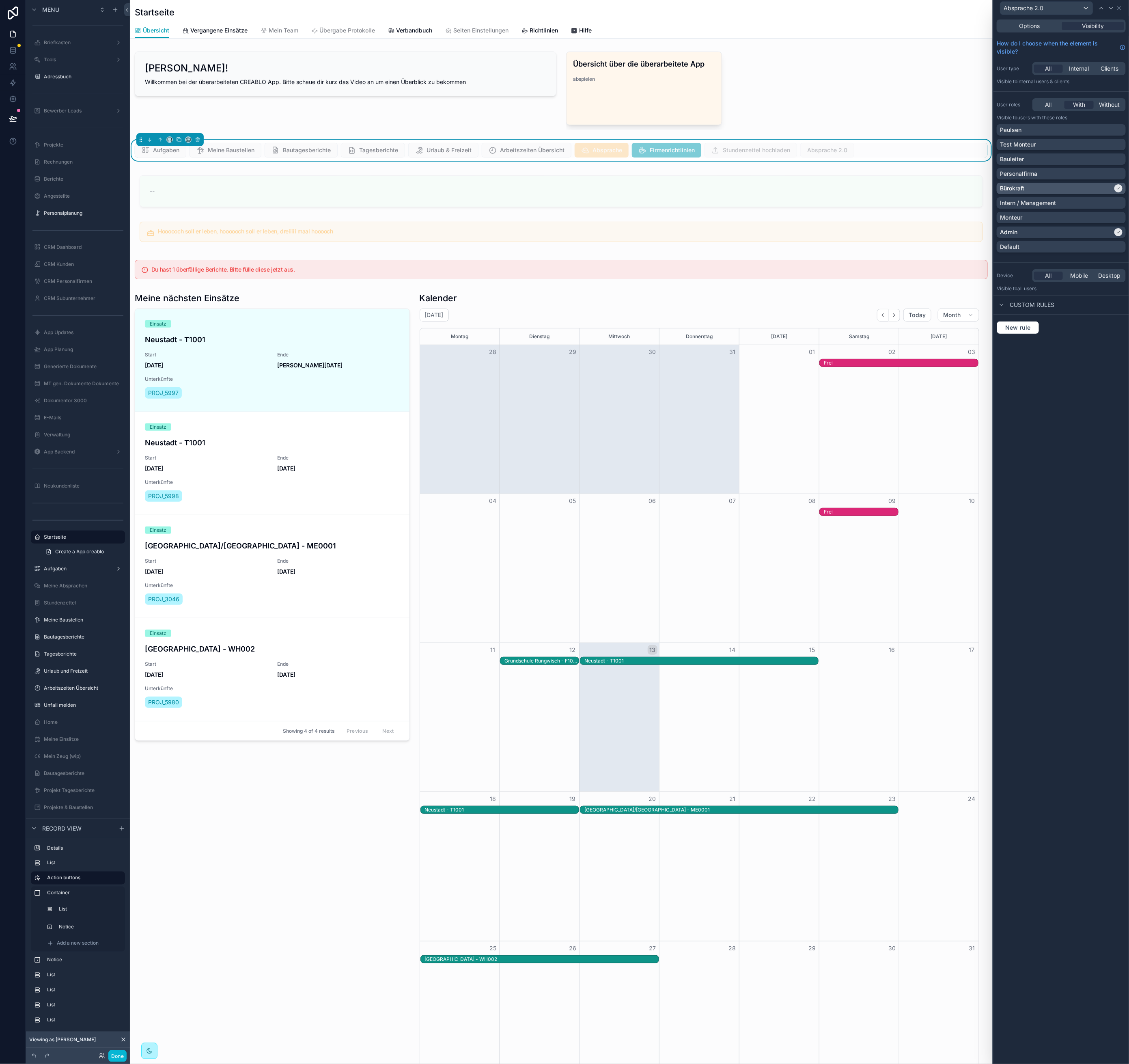
click at [1082, 185] on div "Bürokraft" at bounding box center [1057, 188] width 113 height 8
click at [1029, 158] on div "Bauleiter" at bounding box center [1062, 159] width 123 height 8
click at [125, 1055] on button "Done" at bounding box center [118, 1056] width 18 height 12
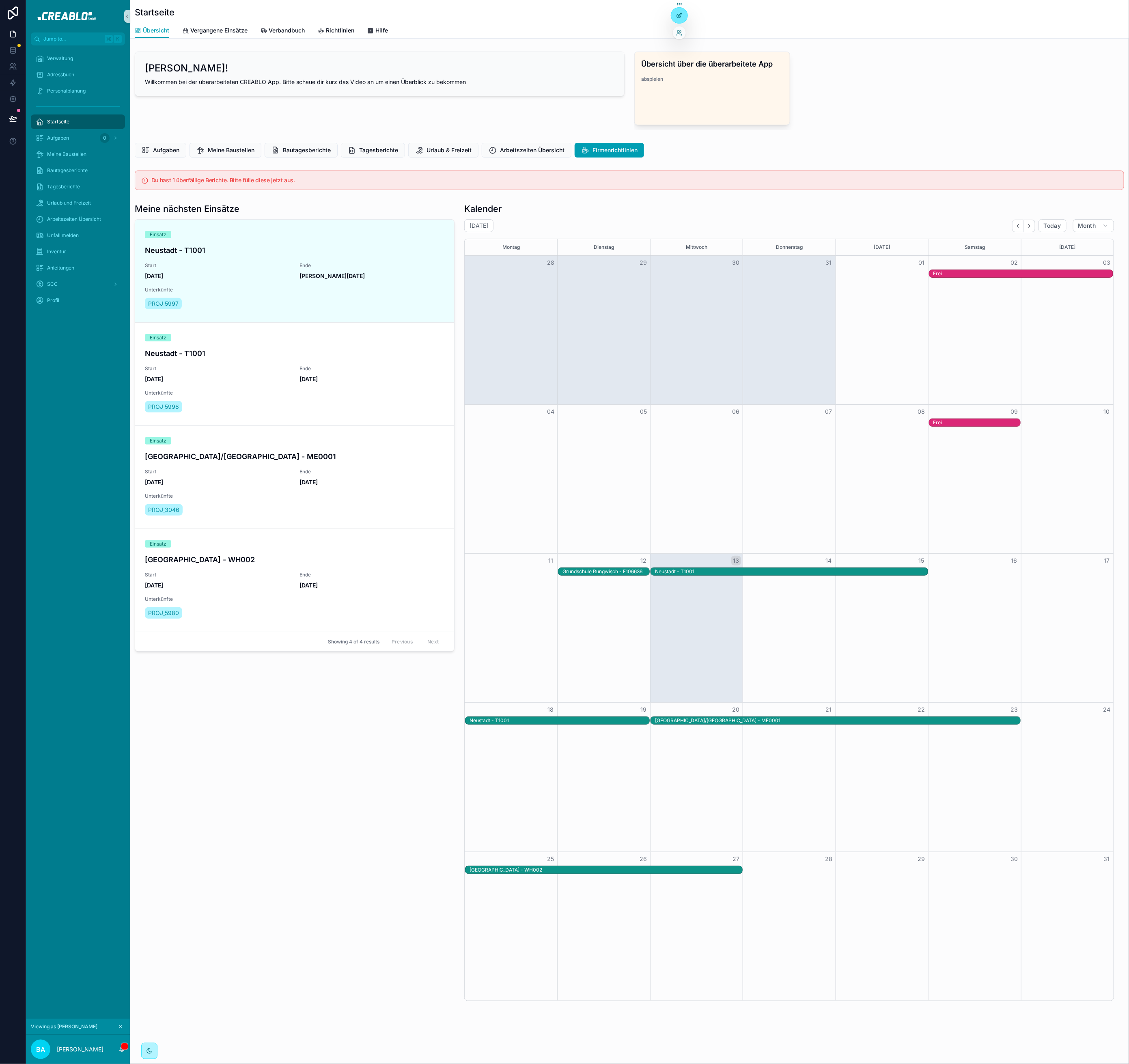
click at [682, 18] on icon at bounding box center [679, 16] width 6 height 6
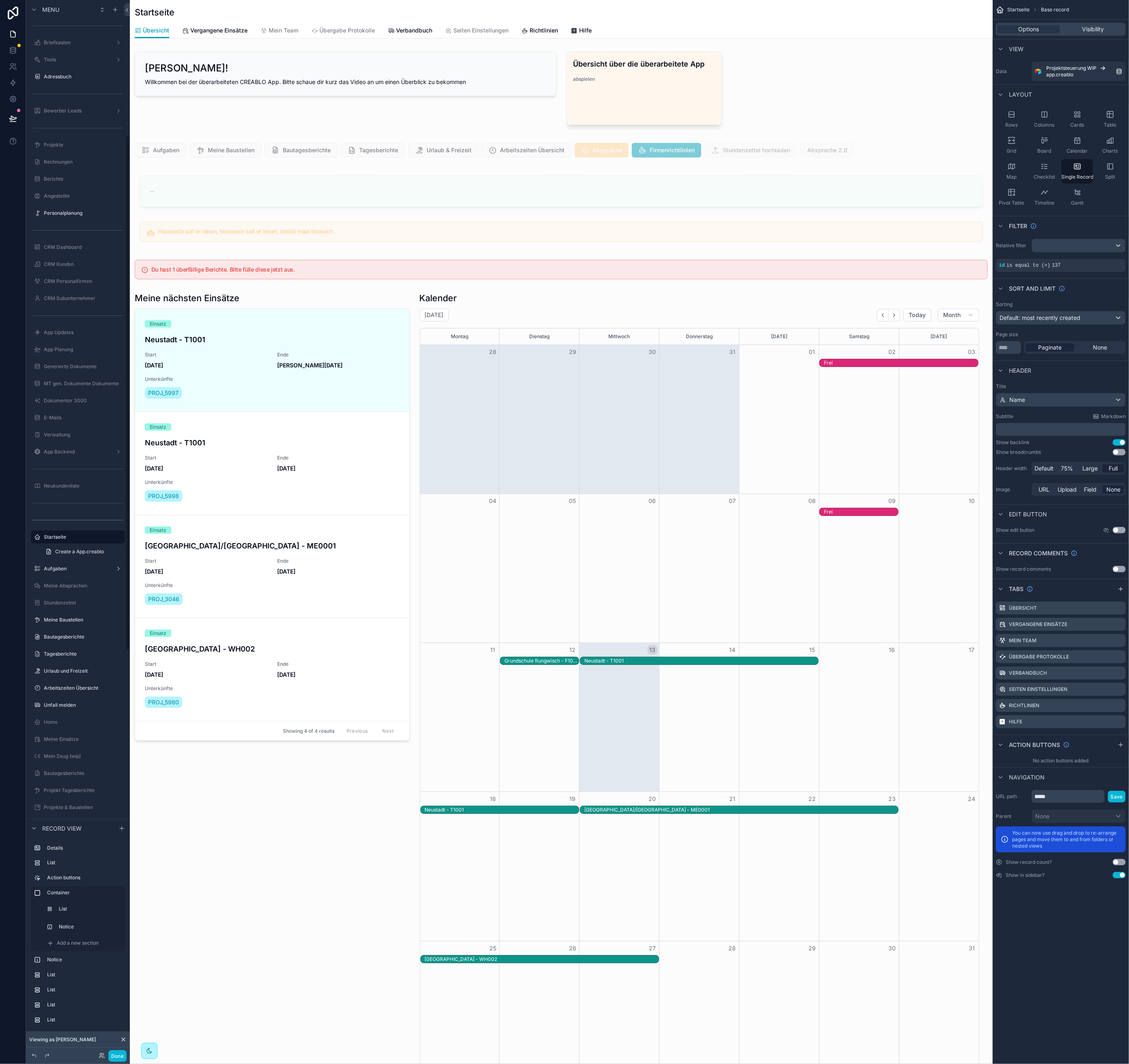
click at [895, 155] on div "scrollable content" at bounding box center [562, 150] width 863 height 21
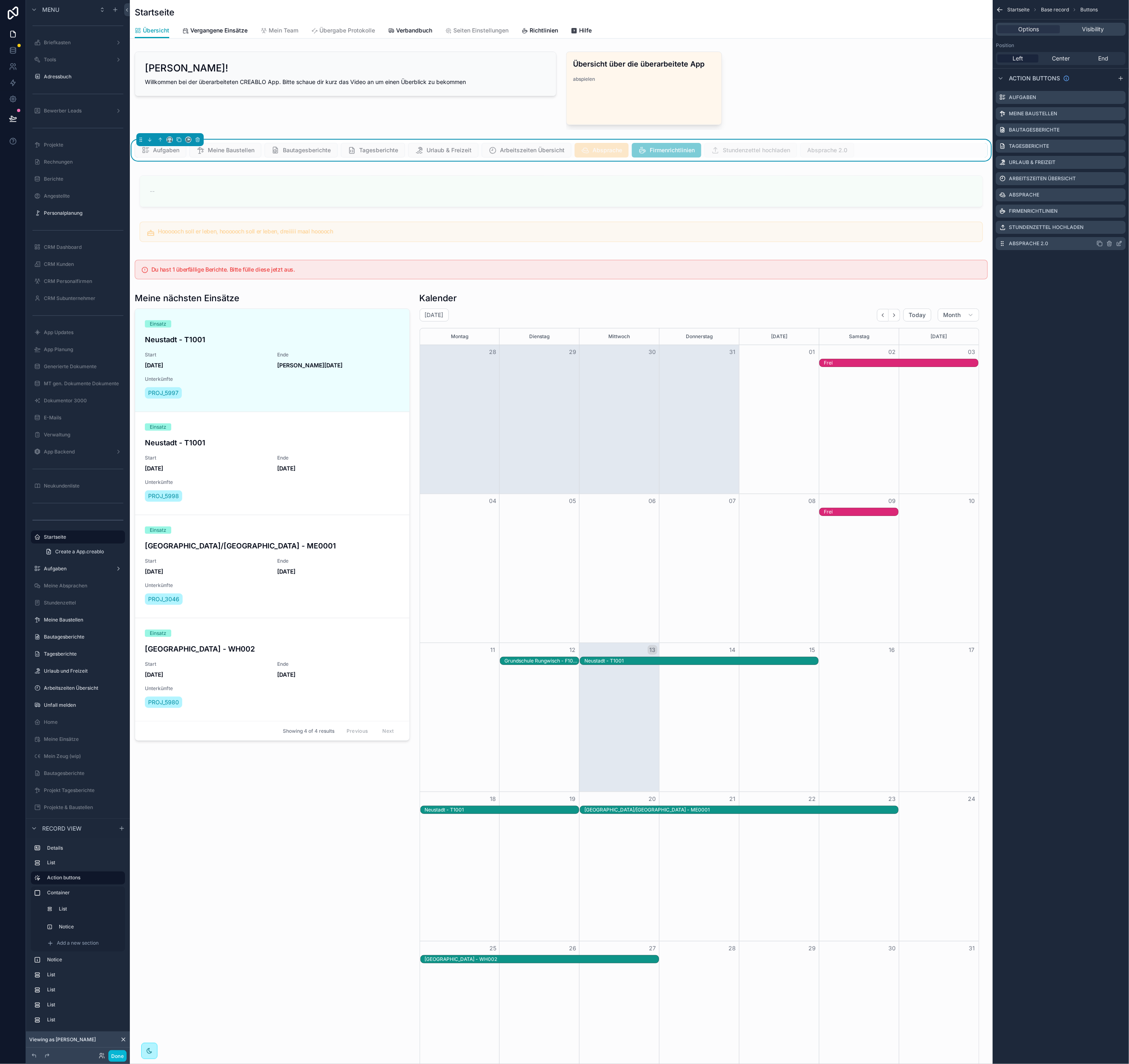
click at [1121, 244] on icon "scrollable content" at bounding box center [1119, 244] width 6 height 6
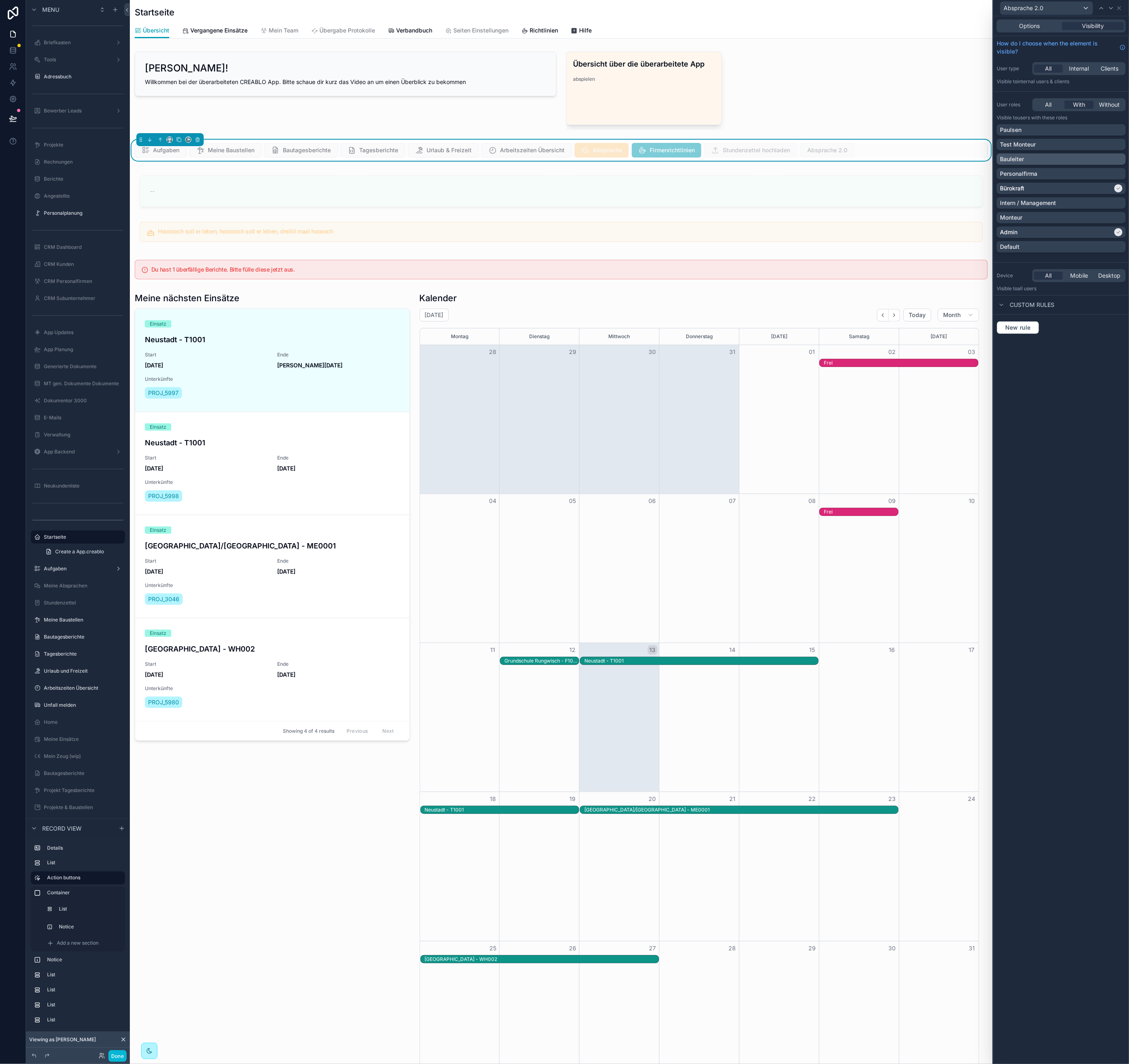
click at [1072, 160] on div "Bauleiter" at bounding box center [1062, 159] width 123 height 8
click at [1066, 187] on div "Bürokraft" at bounding box center [1057, 188] width 113 height 8
click at [1119, 7] on icon at bounding box center [1119, 8] width 6 height 6
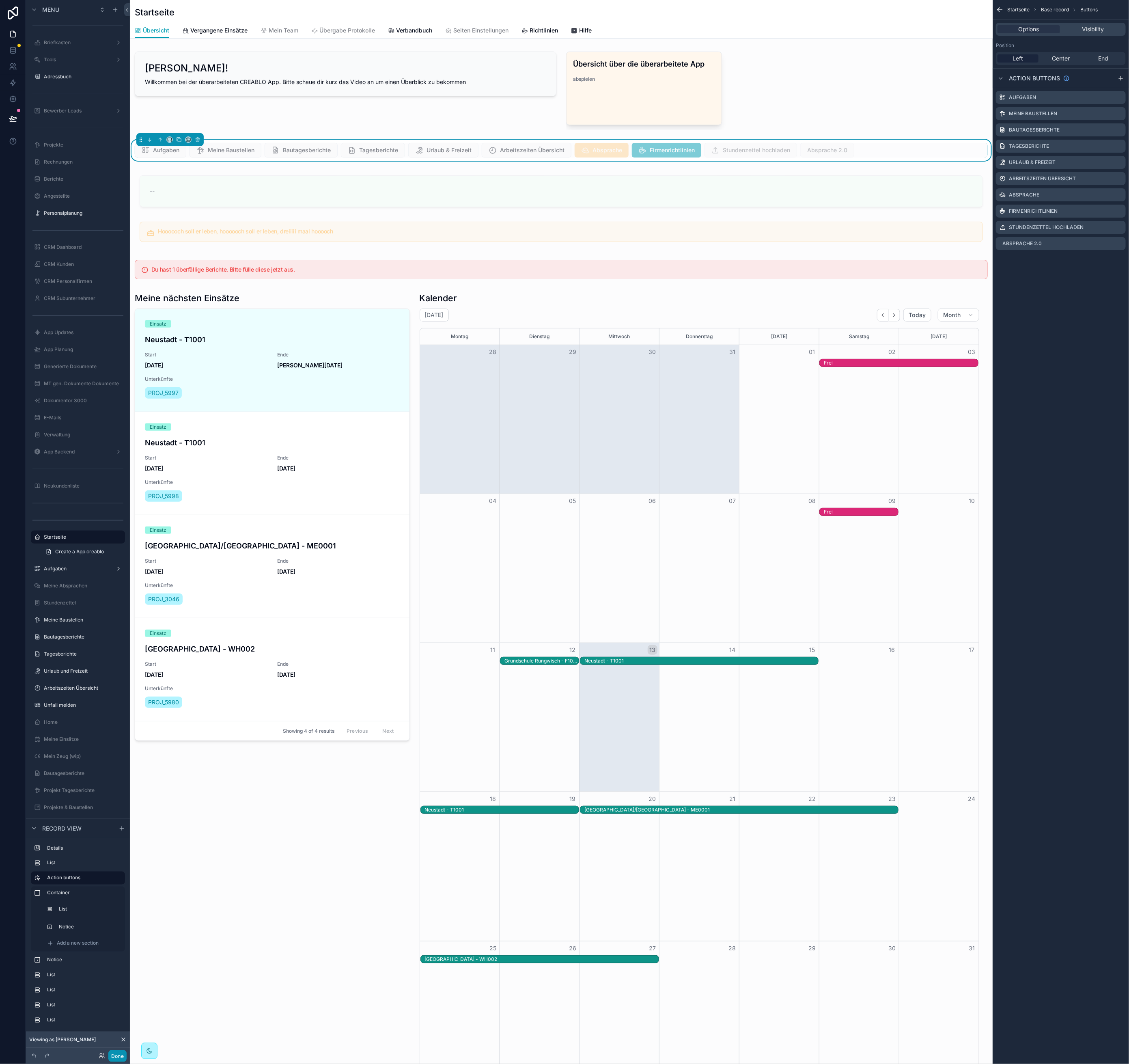
click at [112, 1056] on button "Done" at bounding box center [118, 1056] width 18 height 12
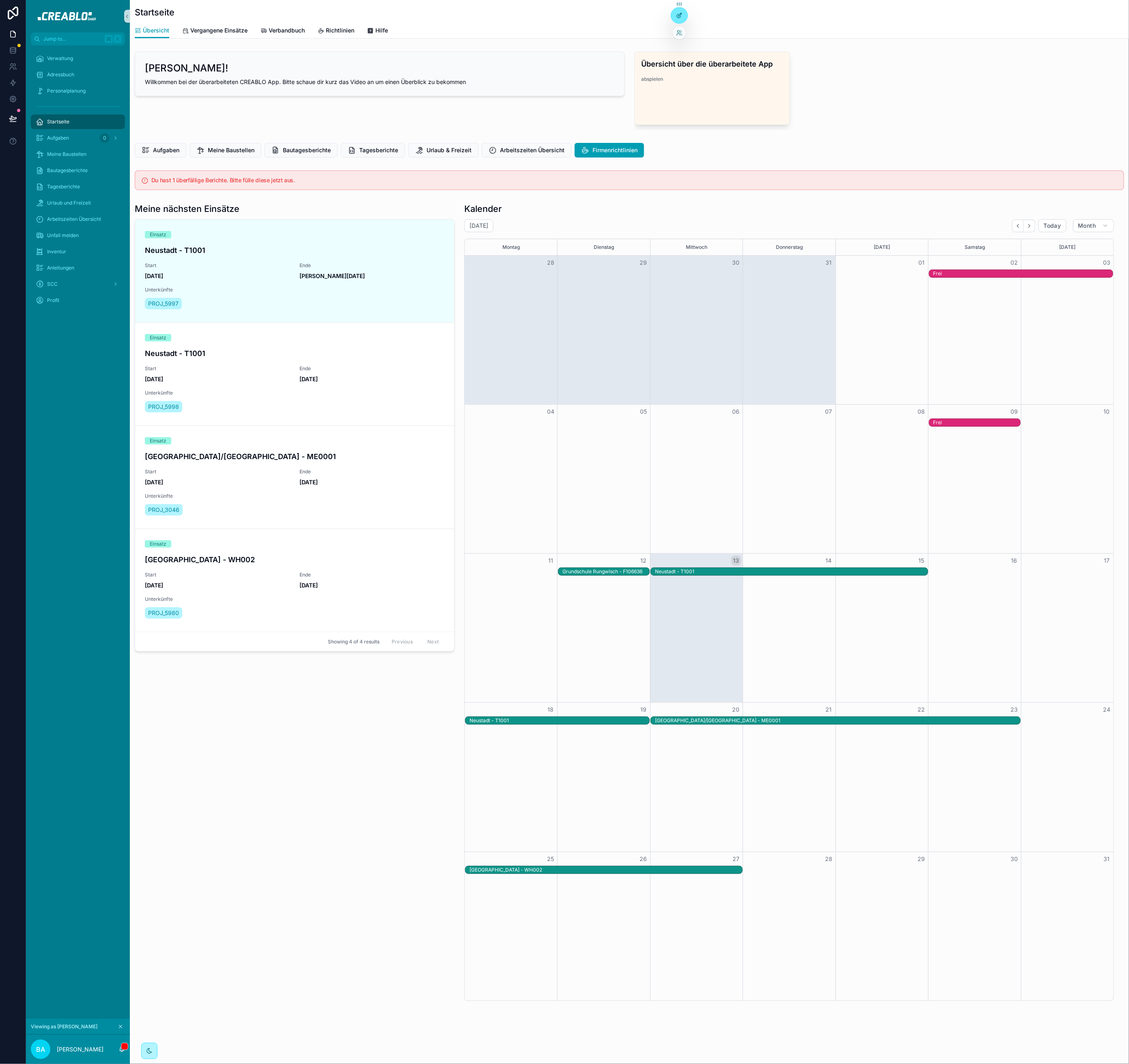
click at [673, 16] on div at bounding box center [679, 16] width 16 height 16
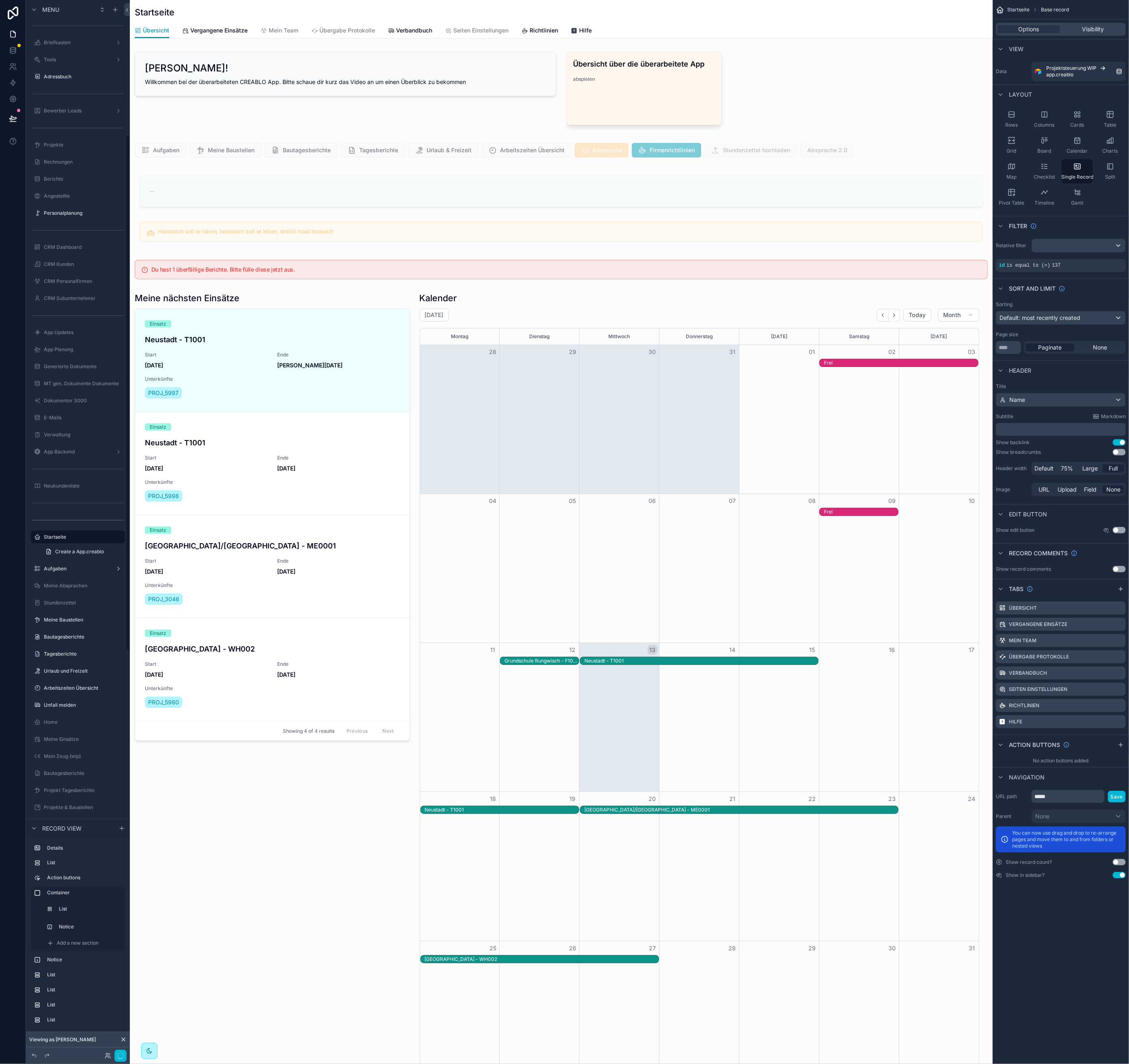
click at [881, 153] on div "scrollable content" at bounding box center [562, 150] width 863 height 21
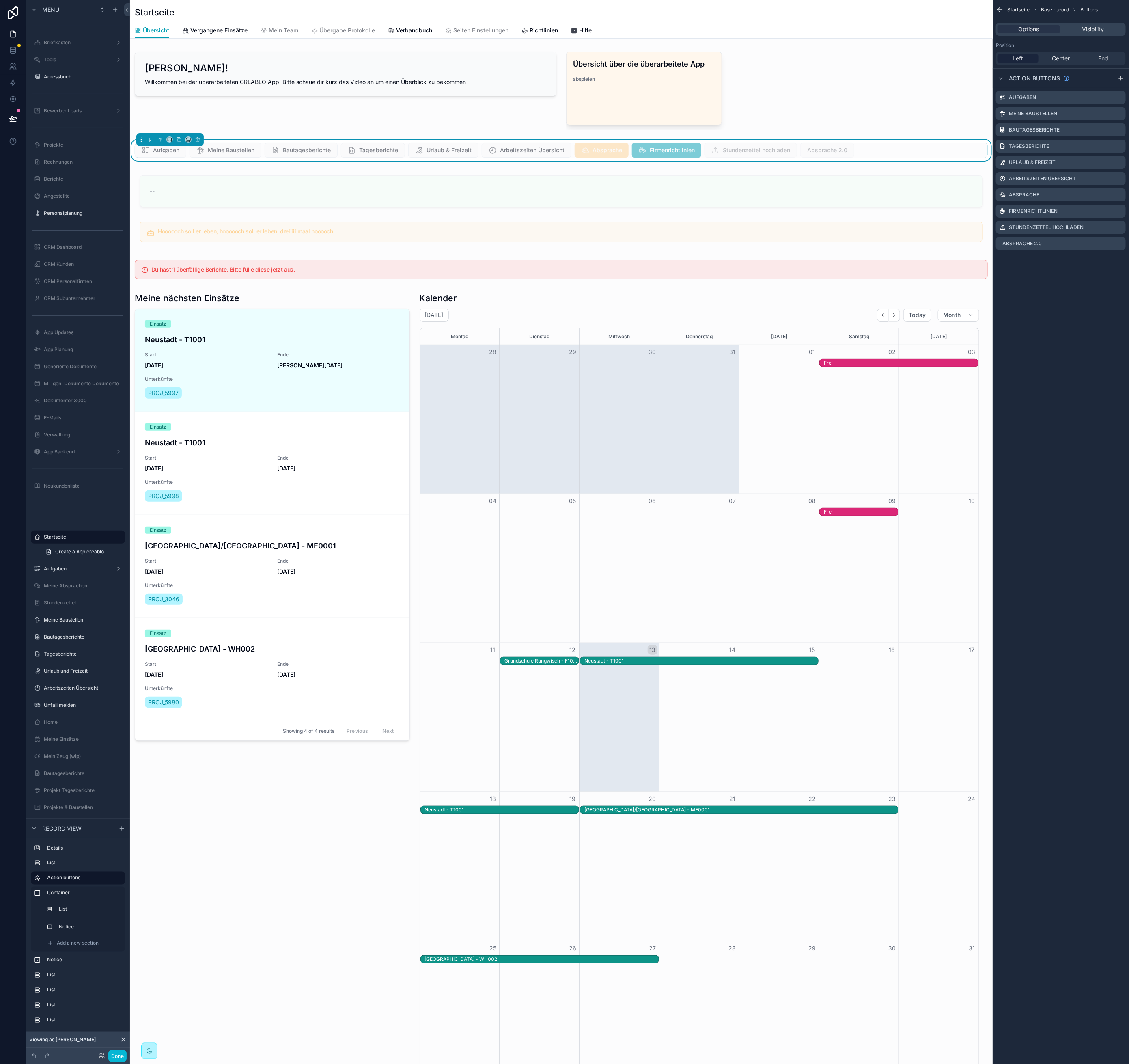
click at [1102, 34] on div "Options Visibility" at bounding box center [1061, 29] width 130 height 13
click at [1102, 30] on span "Visibility" at bounding box center [1093, 29] width 22 height 8
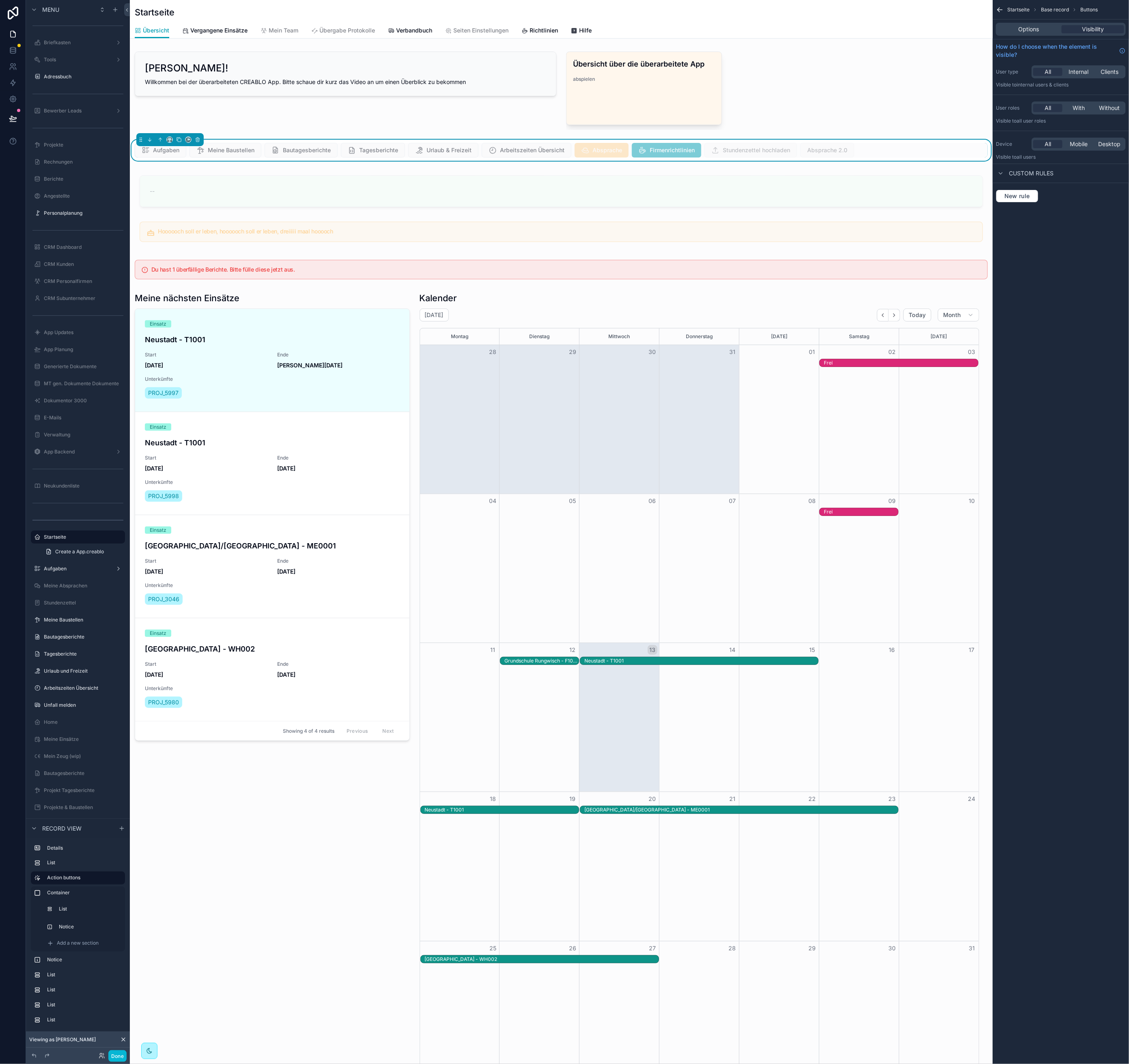
click at [1018, 22] on div "Startseite Base record Buttons Options Visibility How do I choose when the elem…" at bounding box center [1061, 104] width 136 height 209
click at [1019, 25] on div "Options Visibility" at bounding box center [1061, 29] width 130 height 13
click at [1020, 27] on span "Options" at bounding box center [1029, 29] width 21 height 8
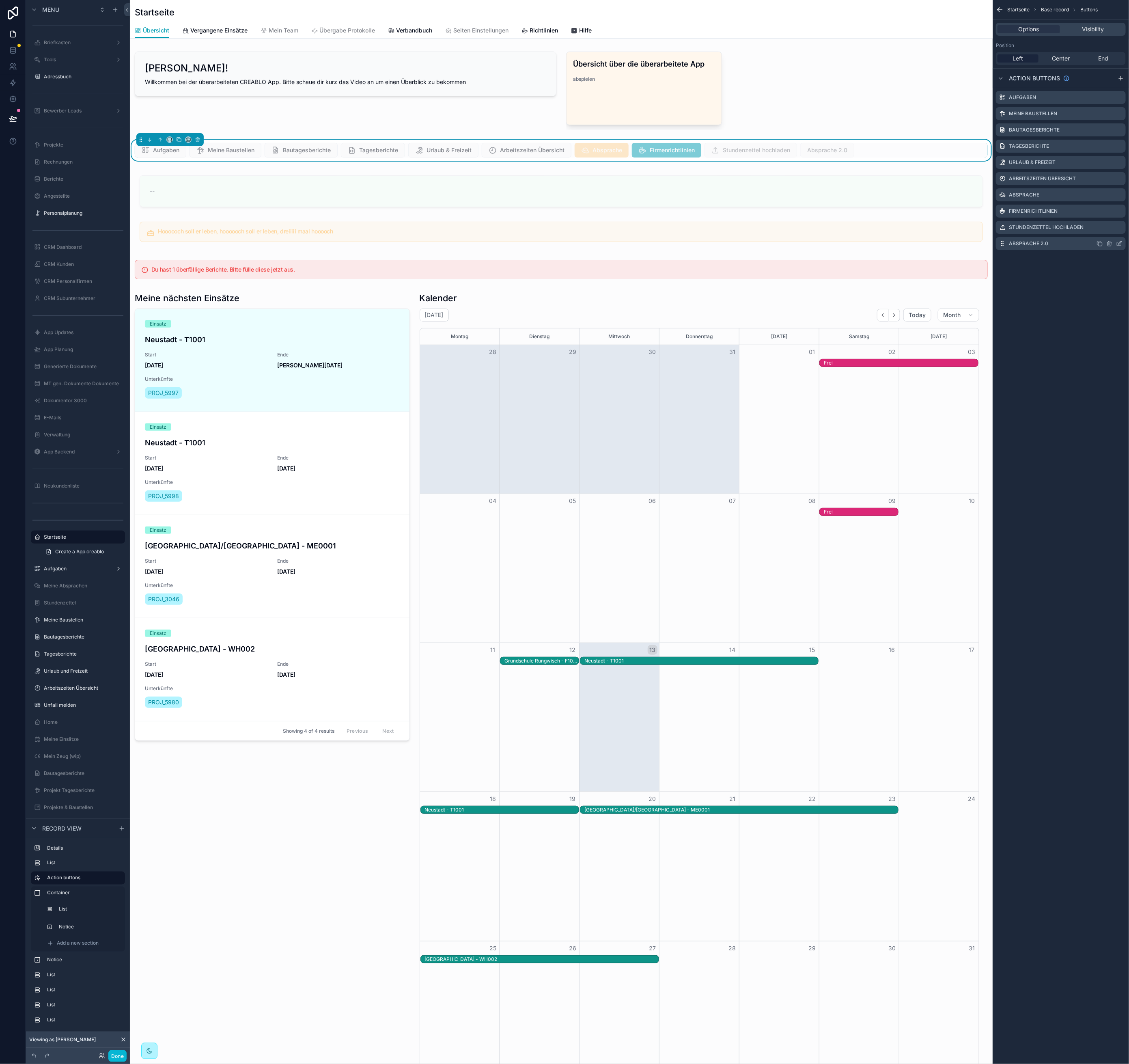
click at [1118, 245] on icon "scrollable content" at bounding box center [1119, 244] width 6 height 6
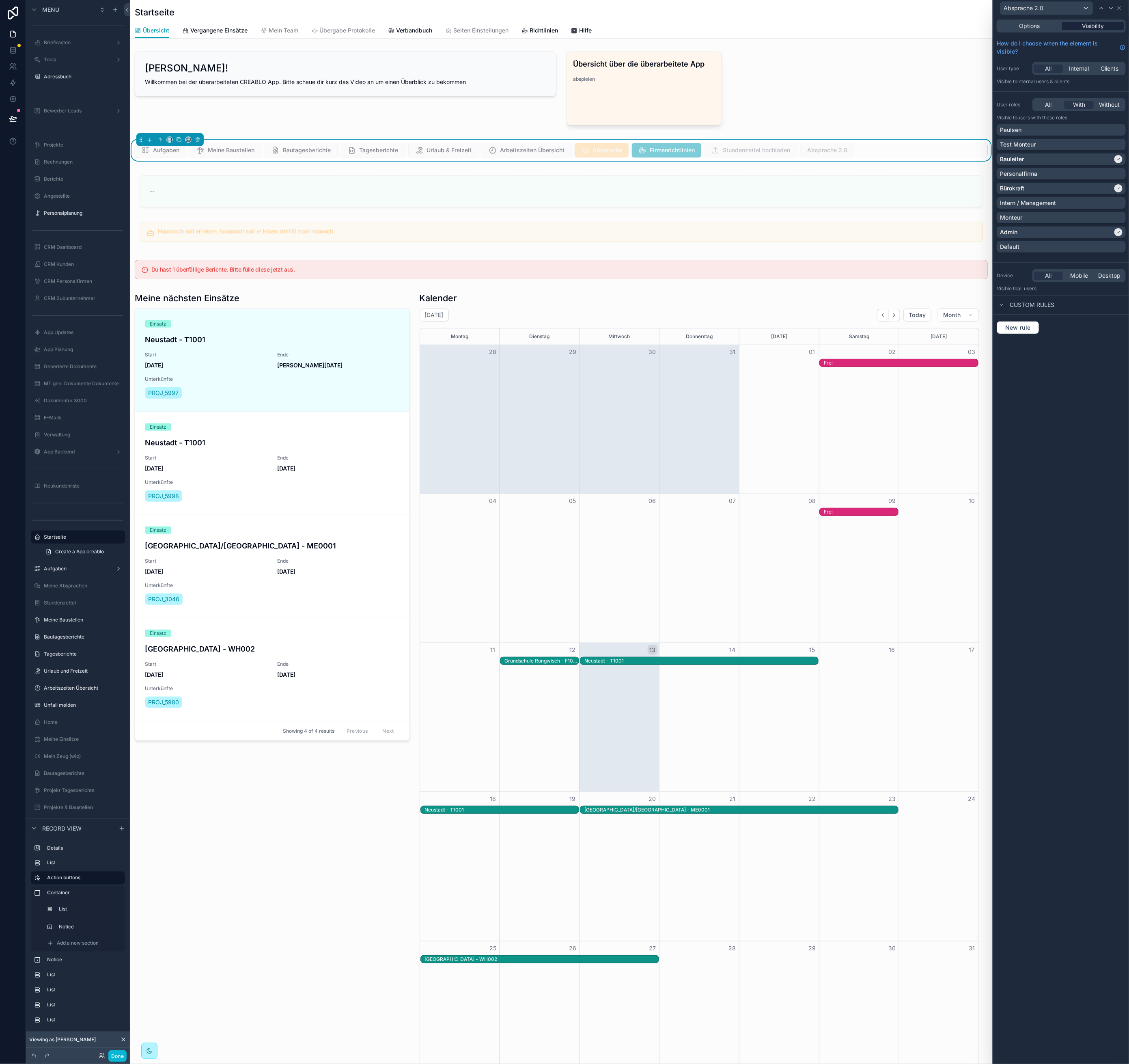
click at [1095, 26] on span "Visibility" at bounding box center [1093, 26] width 22 height 8
click at [1090, 191] on div "Bürokraft" at bounding box center [1057, 188] width 113 height 8
click at [116, 1053] on button "Done" at bounding box center [118, 1056] width 18 height 12
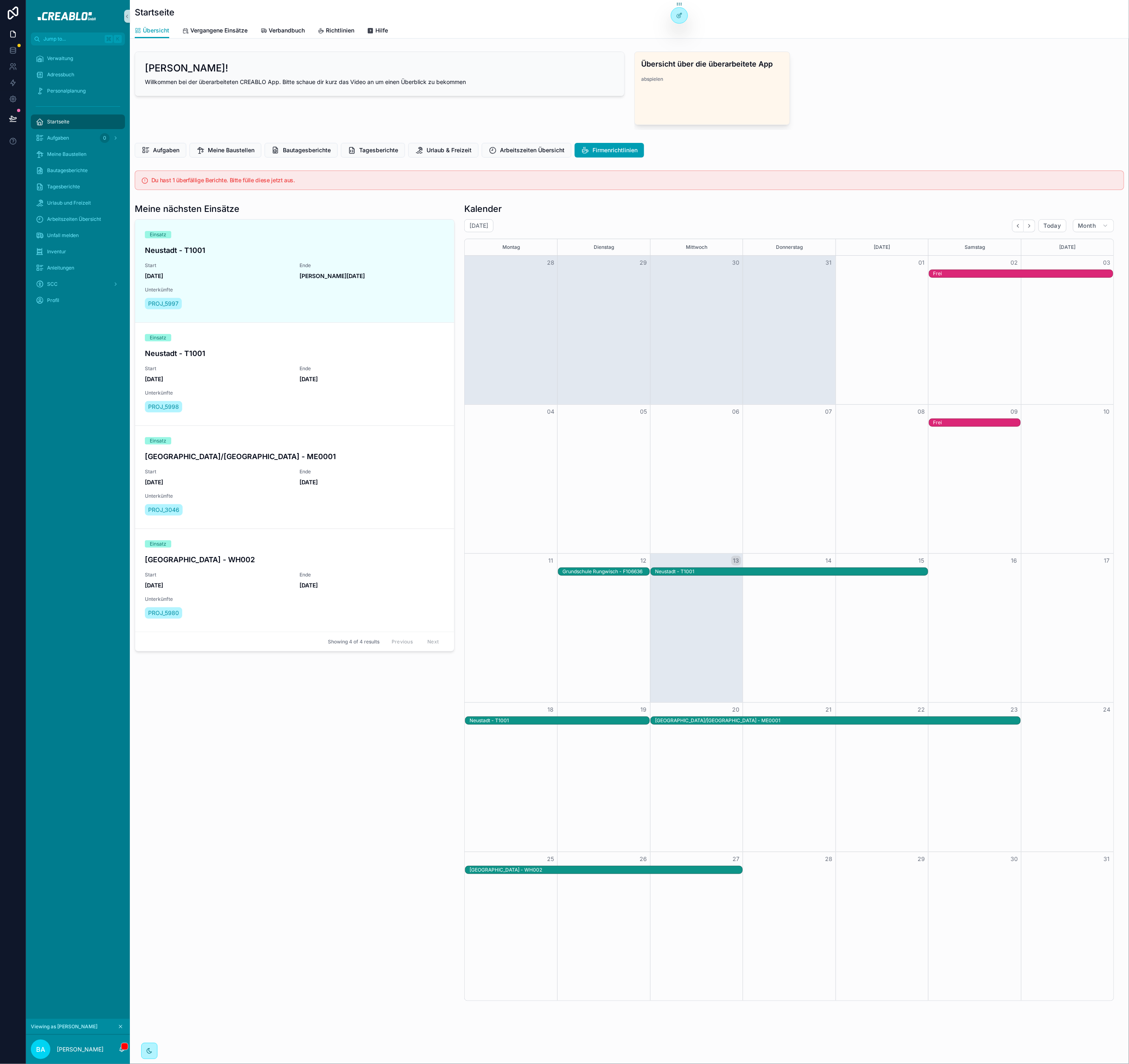
click at [123, 1025] on button "scrollable content" at bounding box center [120, 1026] width 9 height 9
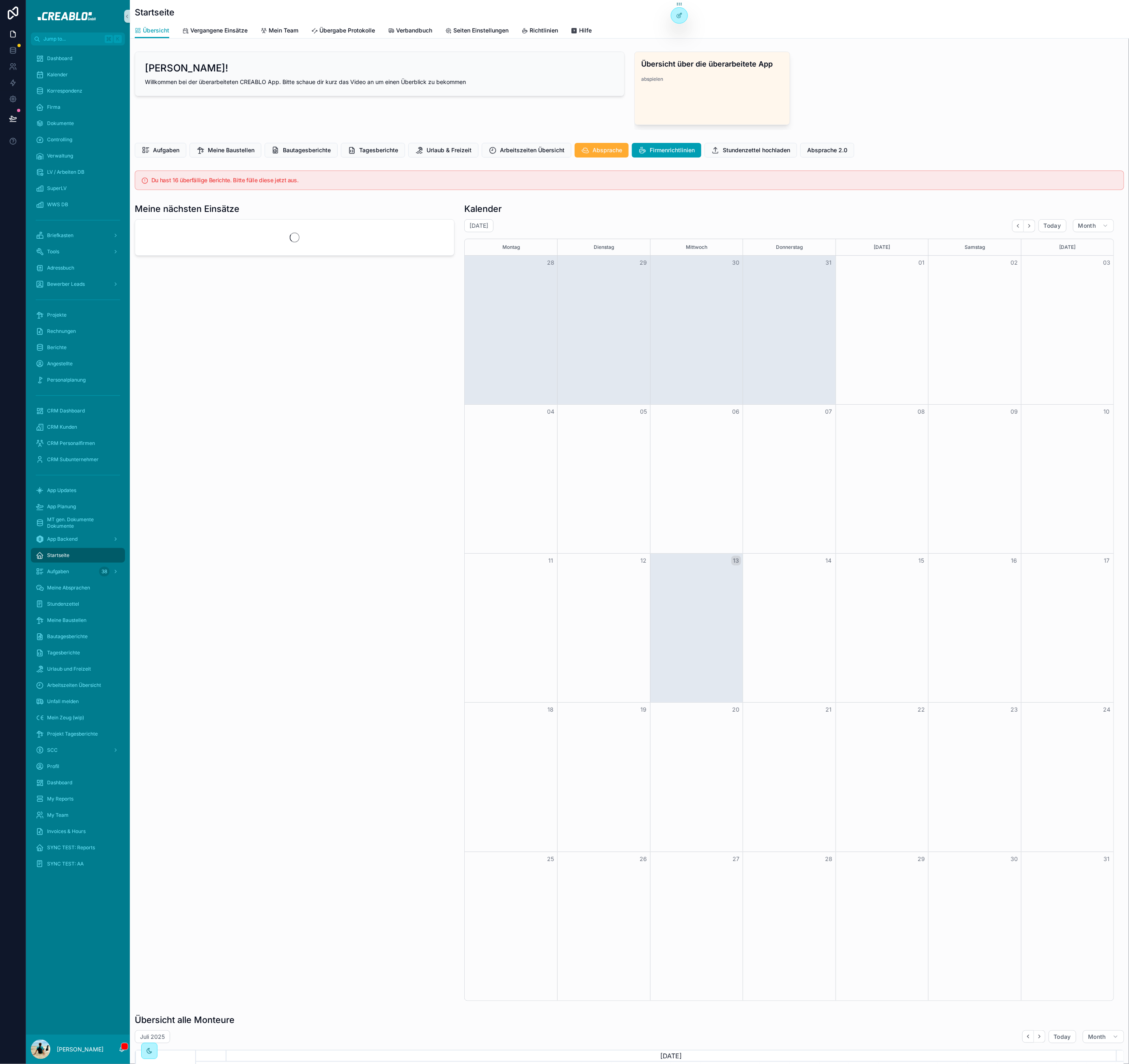
scroll to position [0, 920]
click at [828, 155] on button "Absprache 2.0" at bounding box center [828, 150] width 54 height 15
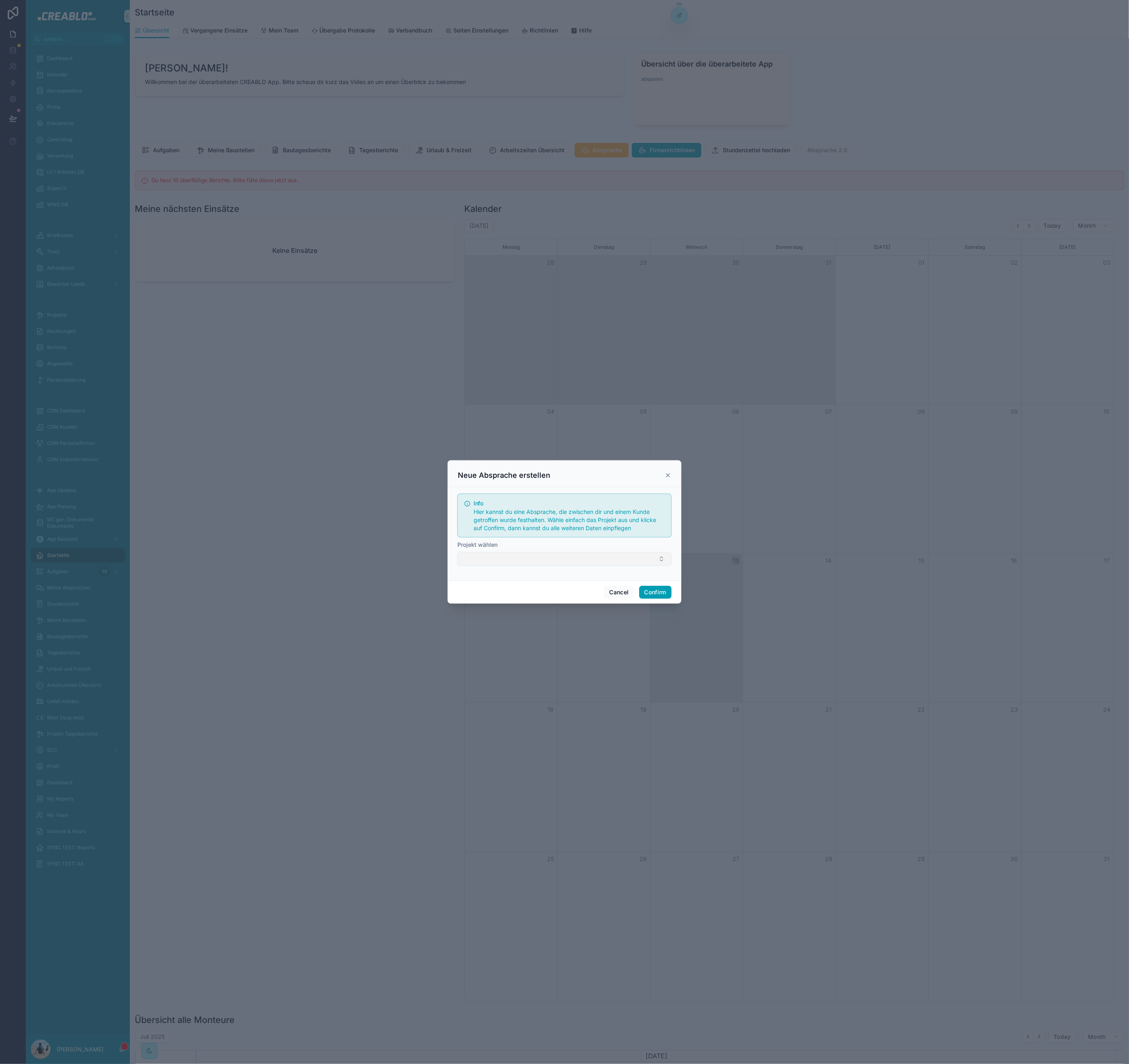
click at [483, 559] on button "Select Button" at bounding box center [565, 559] width 214 height 14
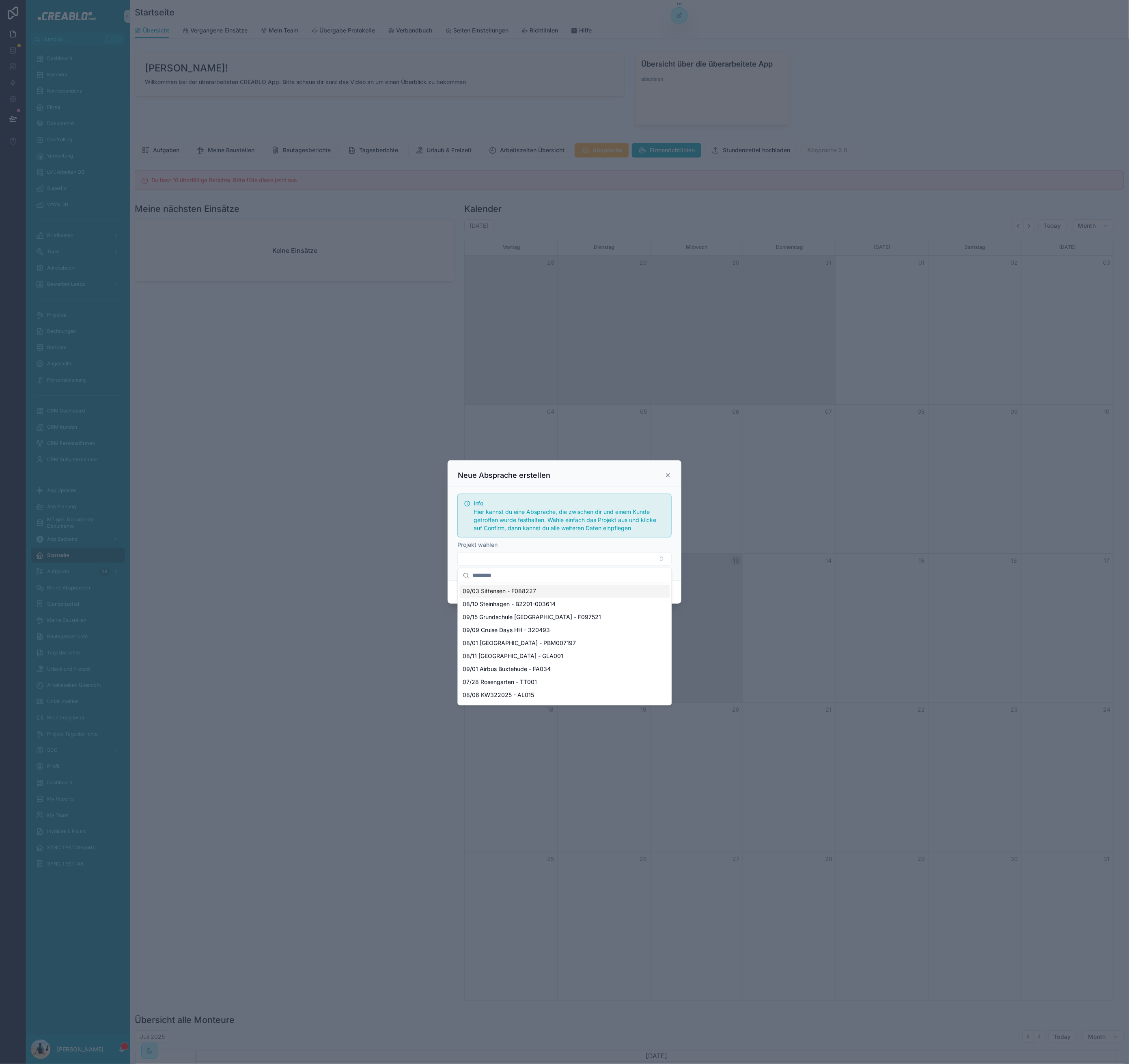
click at [484, 595] on span "09/03 Sittensen - F088227" at bounding box center [500, 591] width 73 height 8
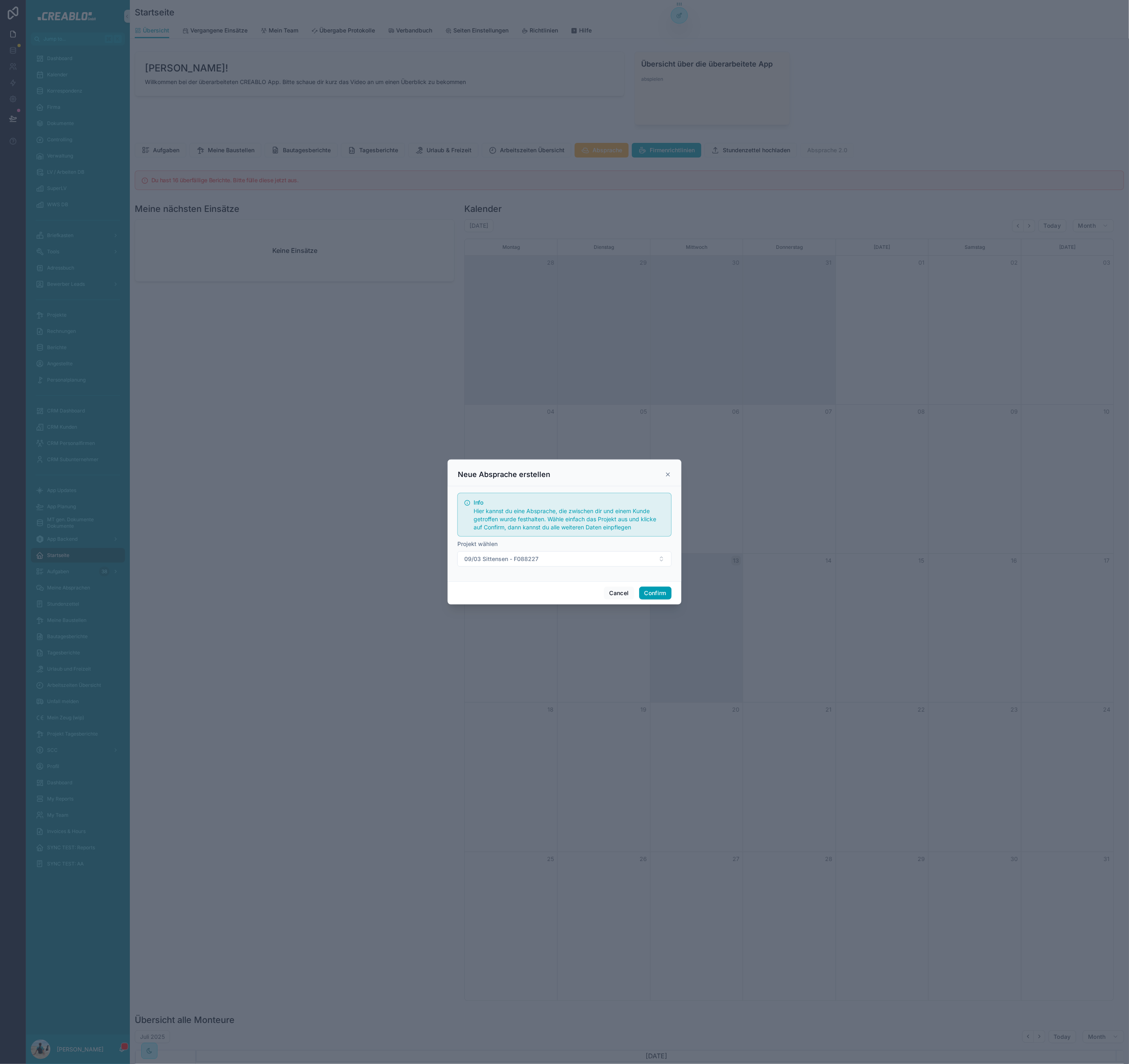
click at [547, 550] on div "Projekt wählen 09/03 Sittensen - F088227" at bounding box center [565, 553] width 214 height 27
click at [546, 558] on button "09/03 Sittensen - F088227" at bounding box center [565, 559] width 214 height 16
type input "*******"
click at [517, 607] on span "03/06 Neustadt - T1001" at bounding box center [512, 605] width 98 height 8
drag, startPoint x: 584, startPoint y: 504, endPoint x: 662, endPoint y: 590, distance: 116.1
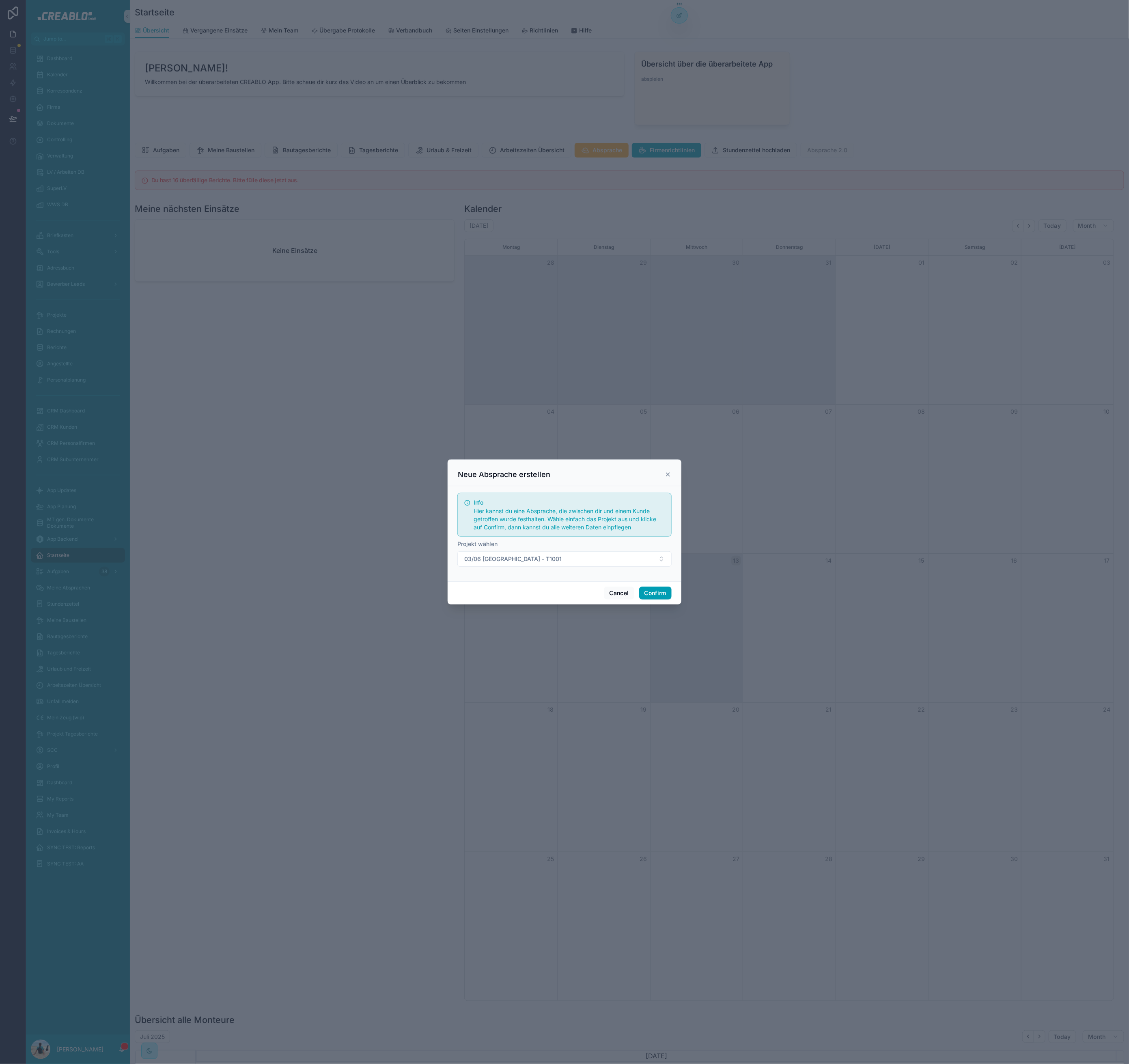
click at [584, 504] on h5 "Info" at bounding box center [569, 502] width 191 height 5
click at [658, 596] on button "Confirm" at bounding box center [655, 593] width 33 height 13
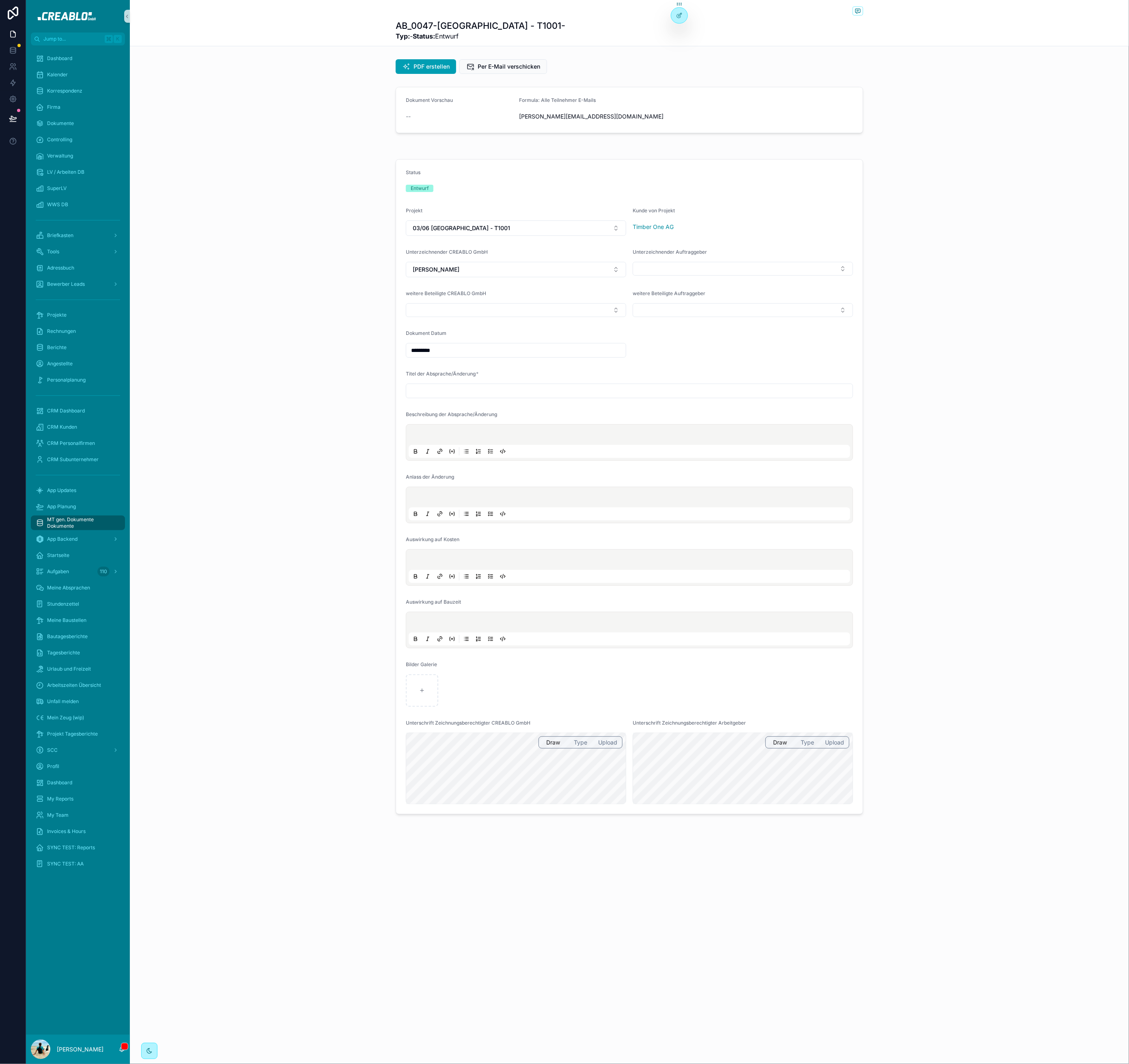
click at [471, 277] on div "[PERSON_NAME]" at bounding box center [516, 270] width 220 height 16
click at [469, 273] on button "[PERSON_NAME]" at bounding box center [516, 270] width 220 height 16
click at [830, 388] on input "scrollable content" at bounding box center [629, 391] width 447 height 11
click at [690, 271] on button "Select Button" at bounding box center [743, 269] width 220 height 14
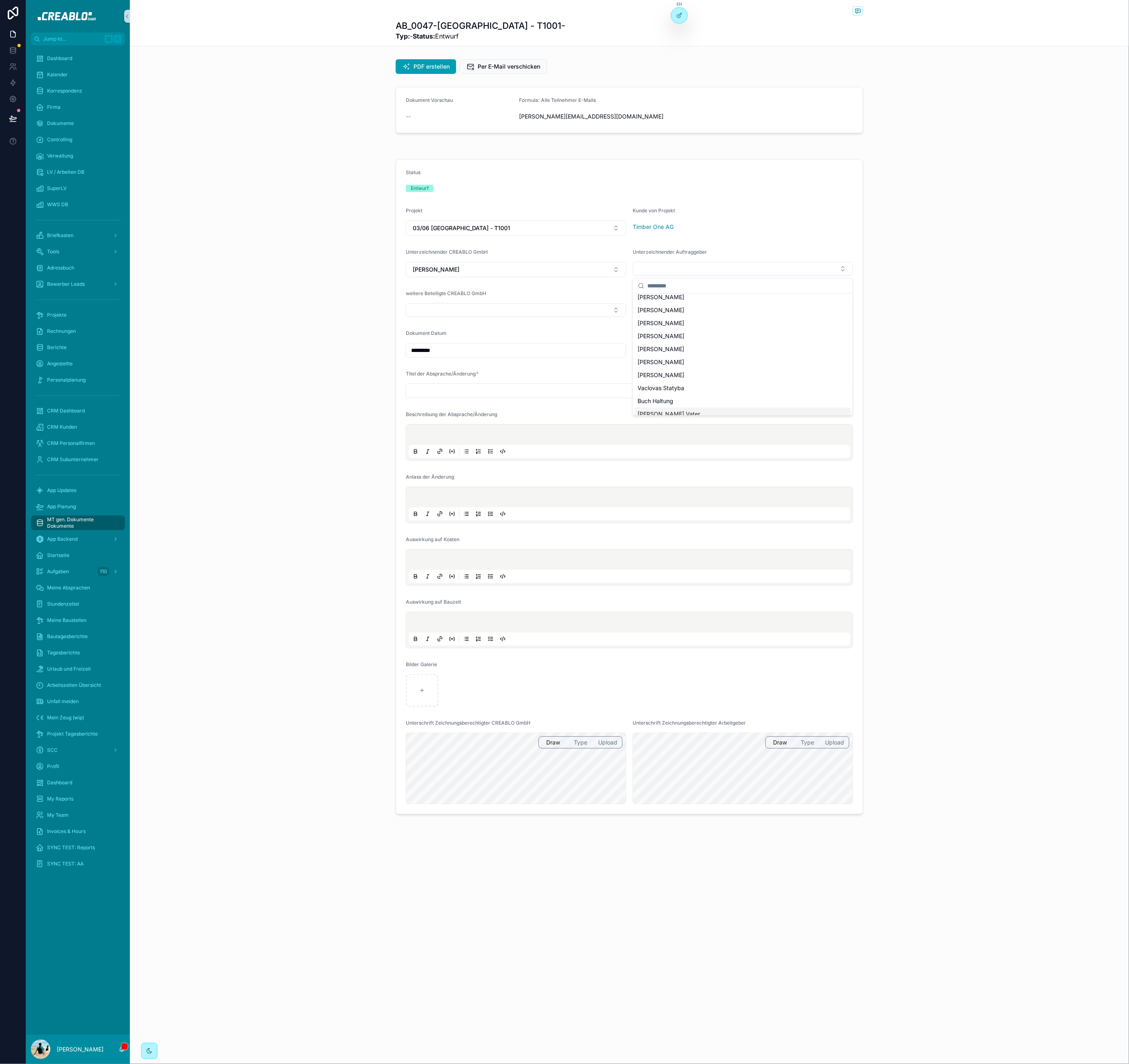
click at [558, 386] on input "scrollable content" at bounding box center [629, 391] width 447 height 11
click at [429, 312] on button "Select Button" at bounding box center [516, 310] width 220 height 14
click at [305, 402] on div "Status Entwurf Projekt 03/06 Neustadt - T1001 Kunde von Projekt Timber One AG U…" at bounding box center [630, 486] width 999 height 661
click at [674, 315] on button "Select Button" at bounding box center [743, 310] width 220 height 14
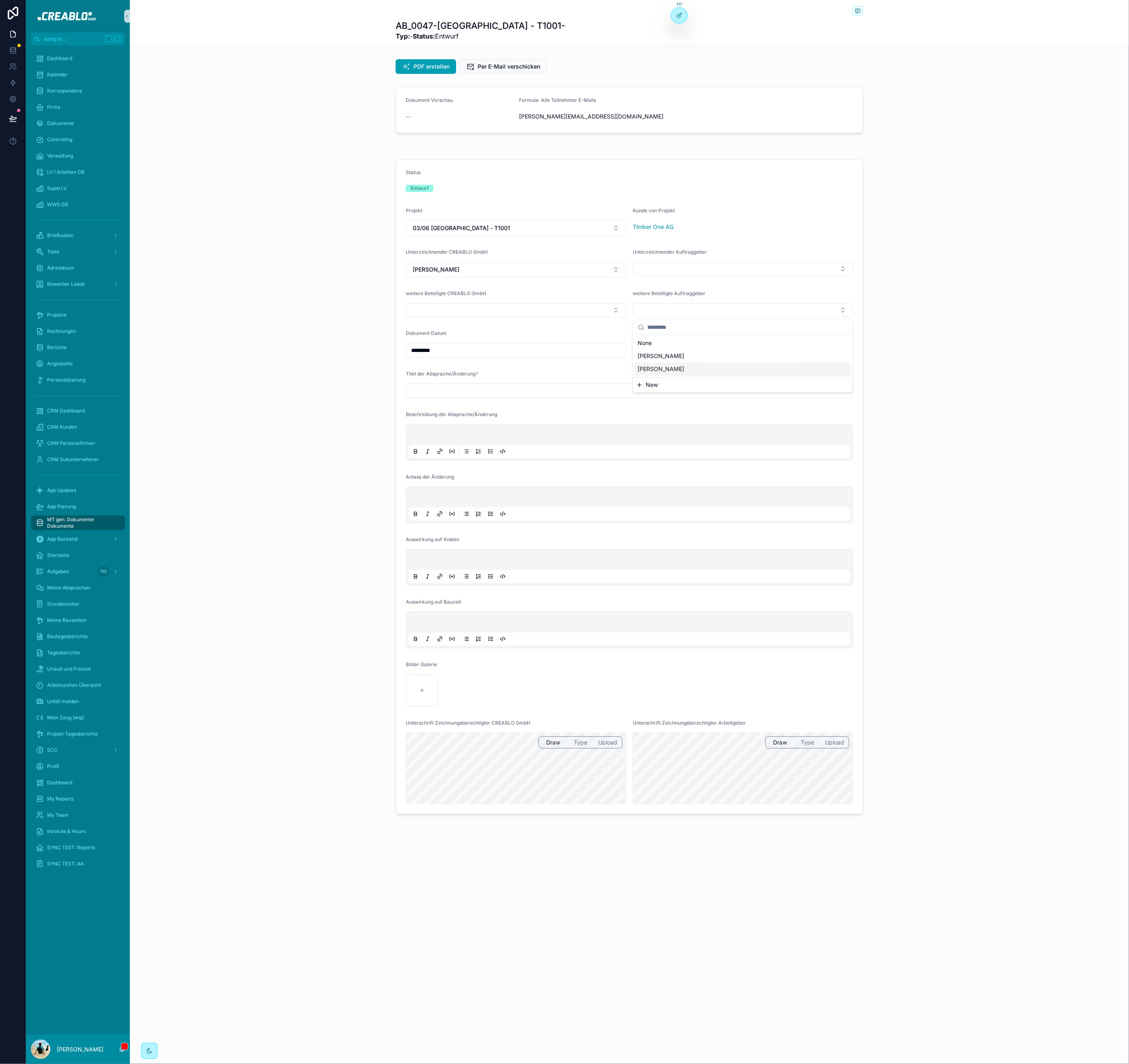
drag, startPoint x: 266, startPoint y: 435, endPoint x: 405, endPoint y: 373, distance: 152.2
click at [269, 434] on div "Status Entwurf Projekt 03/06 Neustadt - T1001 Kunde von Projekt Timber One AG U…" at bounding box center [630, 486] width 999 height 661
click at [455, 393] on input "scrollable content" at bounding box center [629, 391] width 447 height 11
click at [440, 433] on p "scrollable content" at bounding box center [631, 436] width 442 height 8
click at [54, 52] on div "Dashboard" at bounding box center [78, 58] width 84 height 13
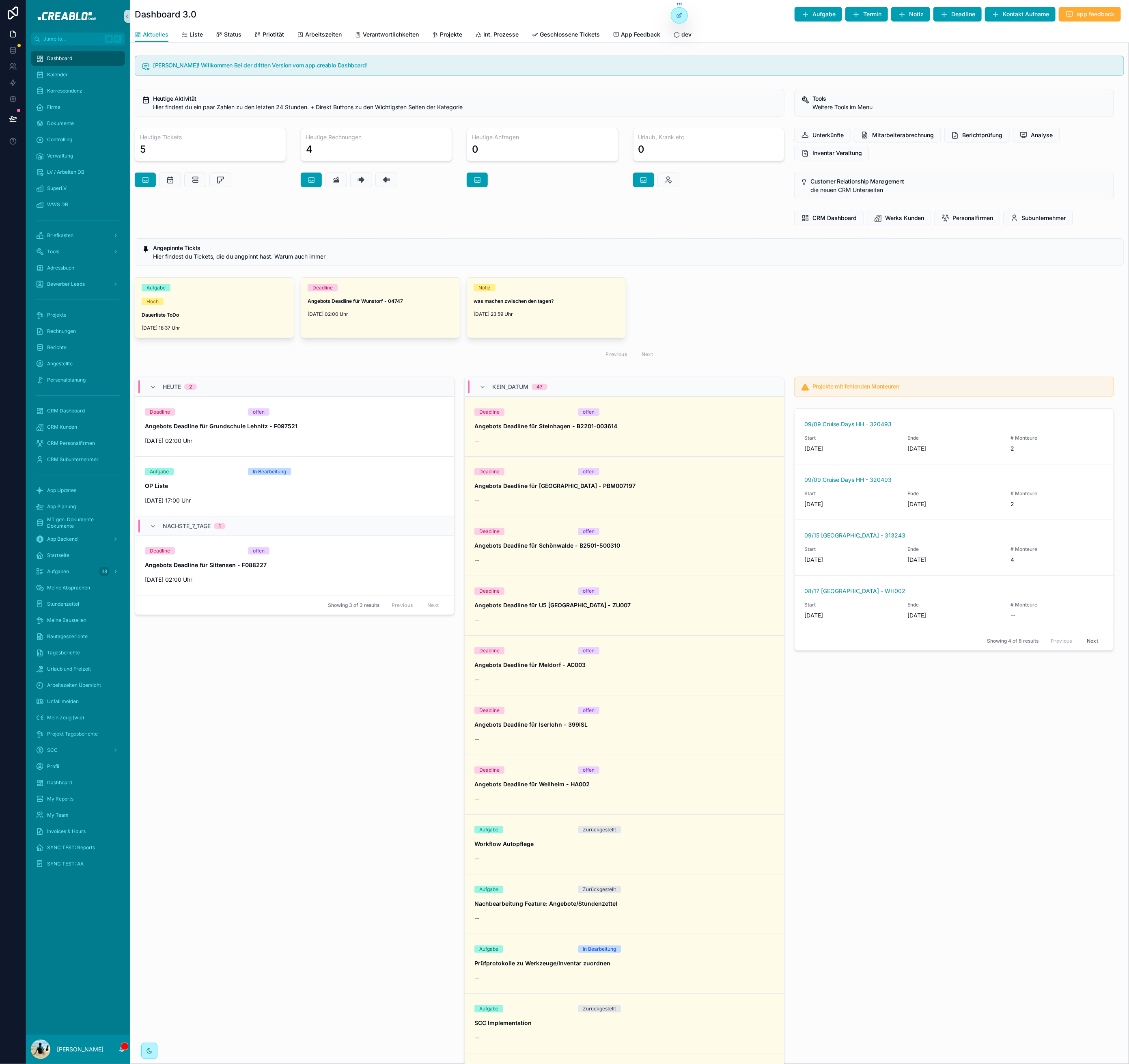
scroll to position [2, 0]
